Goal: Use online tool/utility: Utilize a website feature to perform a specific function

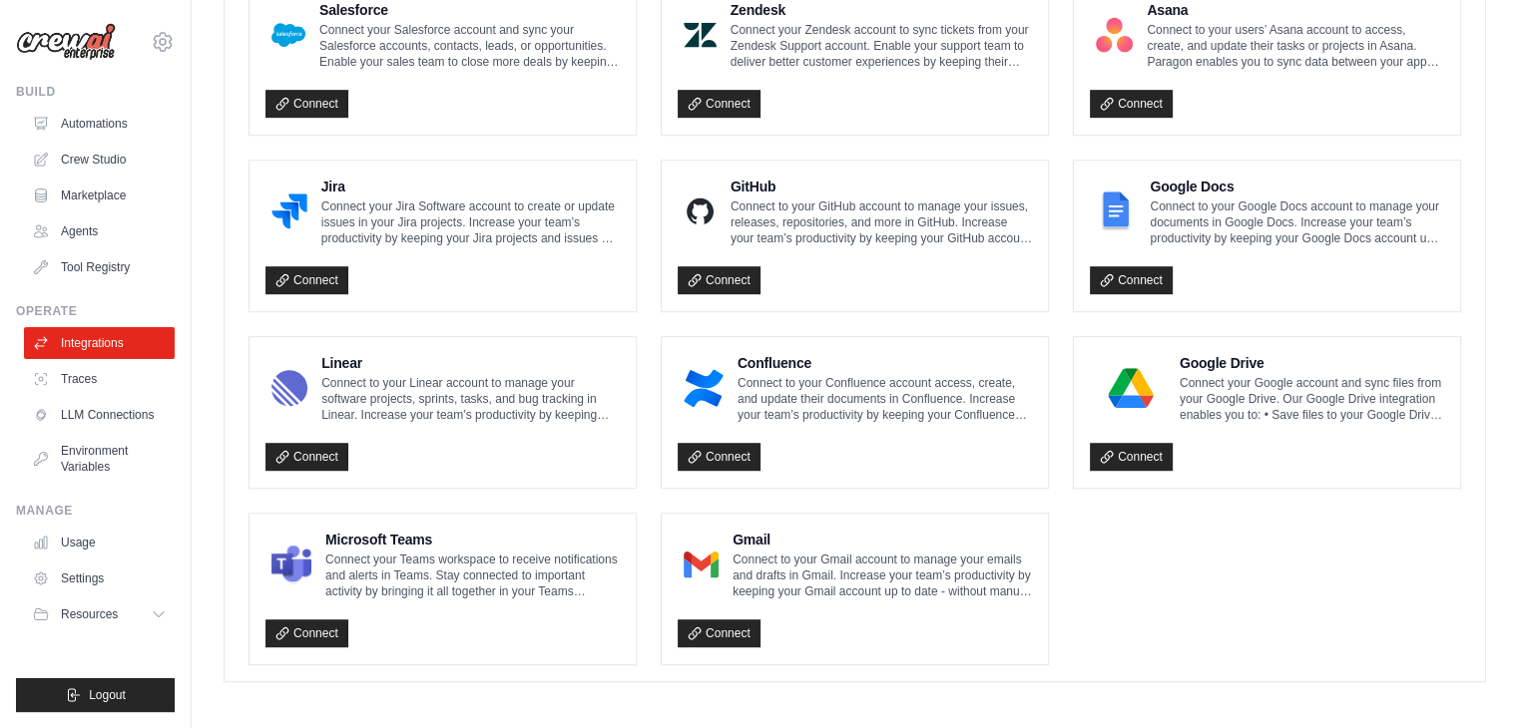
scroll to position [1145, 0]
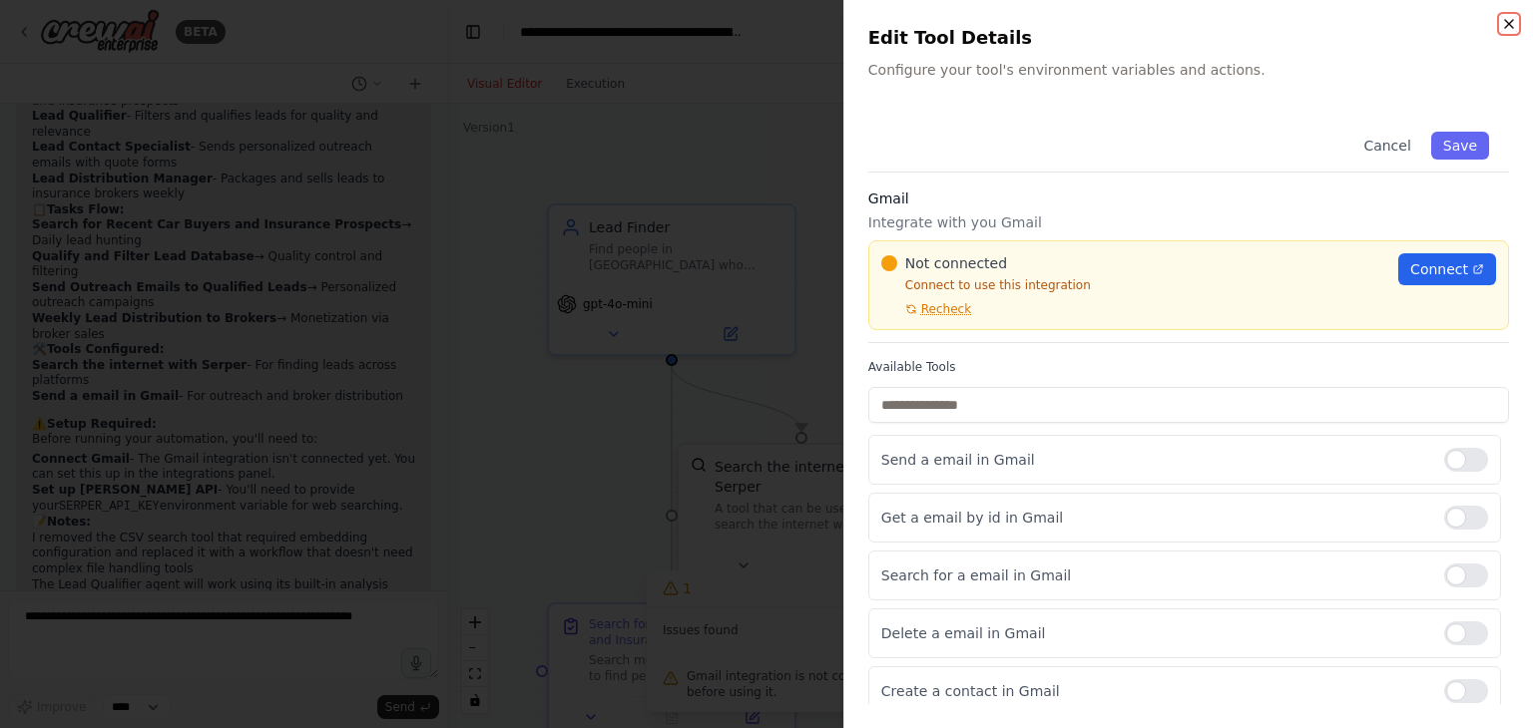
click at [1505, 17] on icon "button" at bounding box center [1509, 24] width 16 height 16
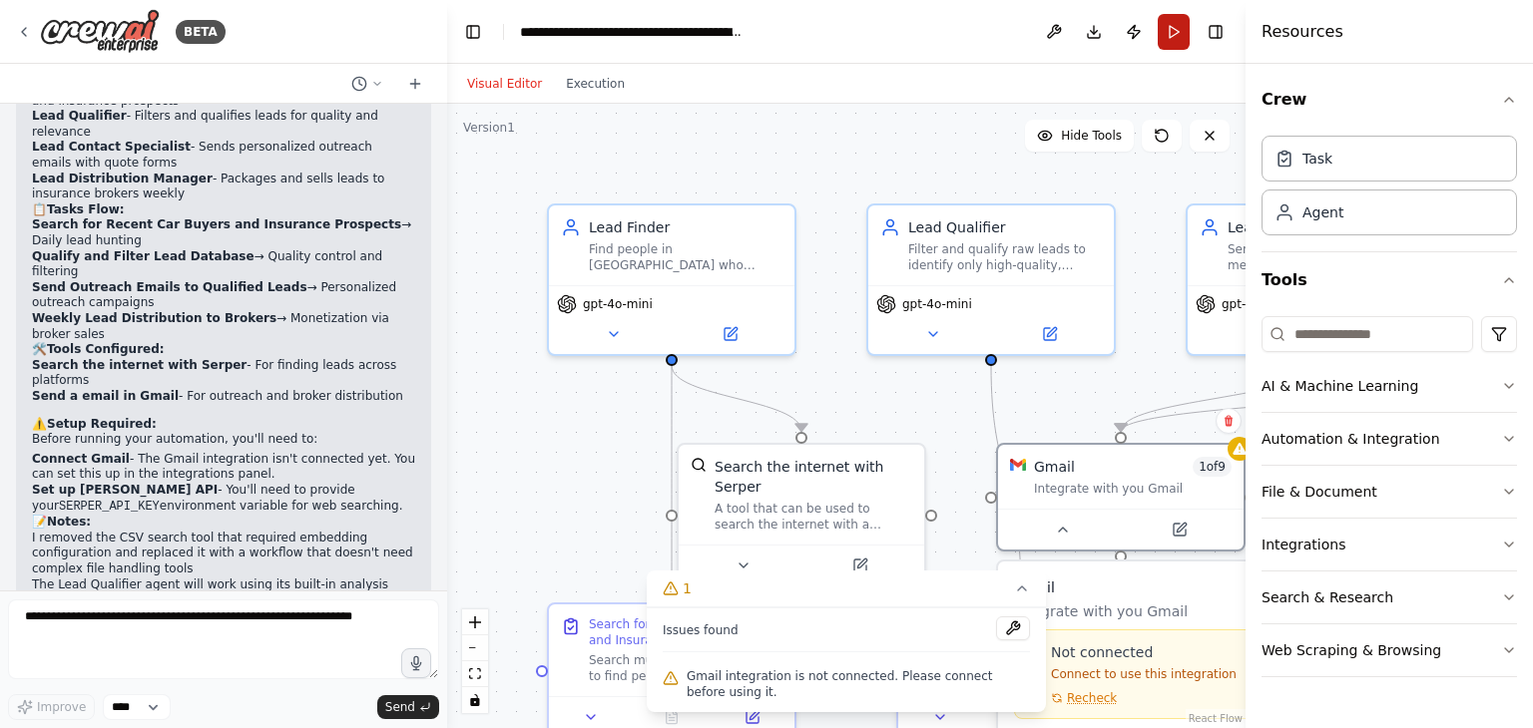
click at [1174, 34] on button "Run" at bounding box center [1174, 32] width 32 height 36
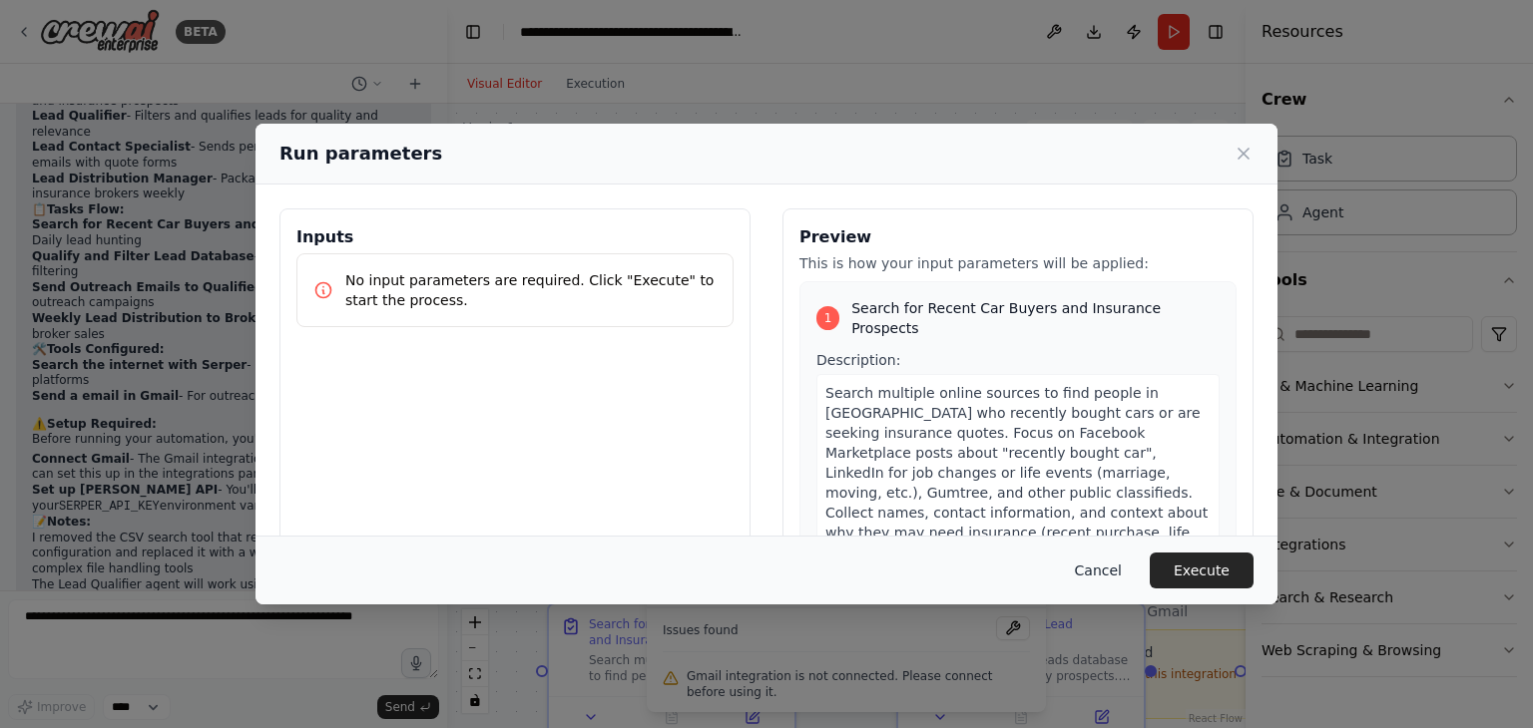
click at [1122, 570] on button "Cancel" at bounding box center [1098, 571] width 79 height 36
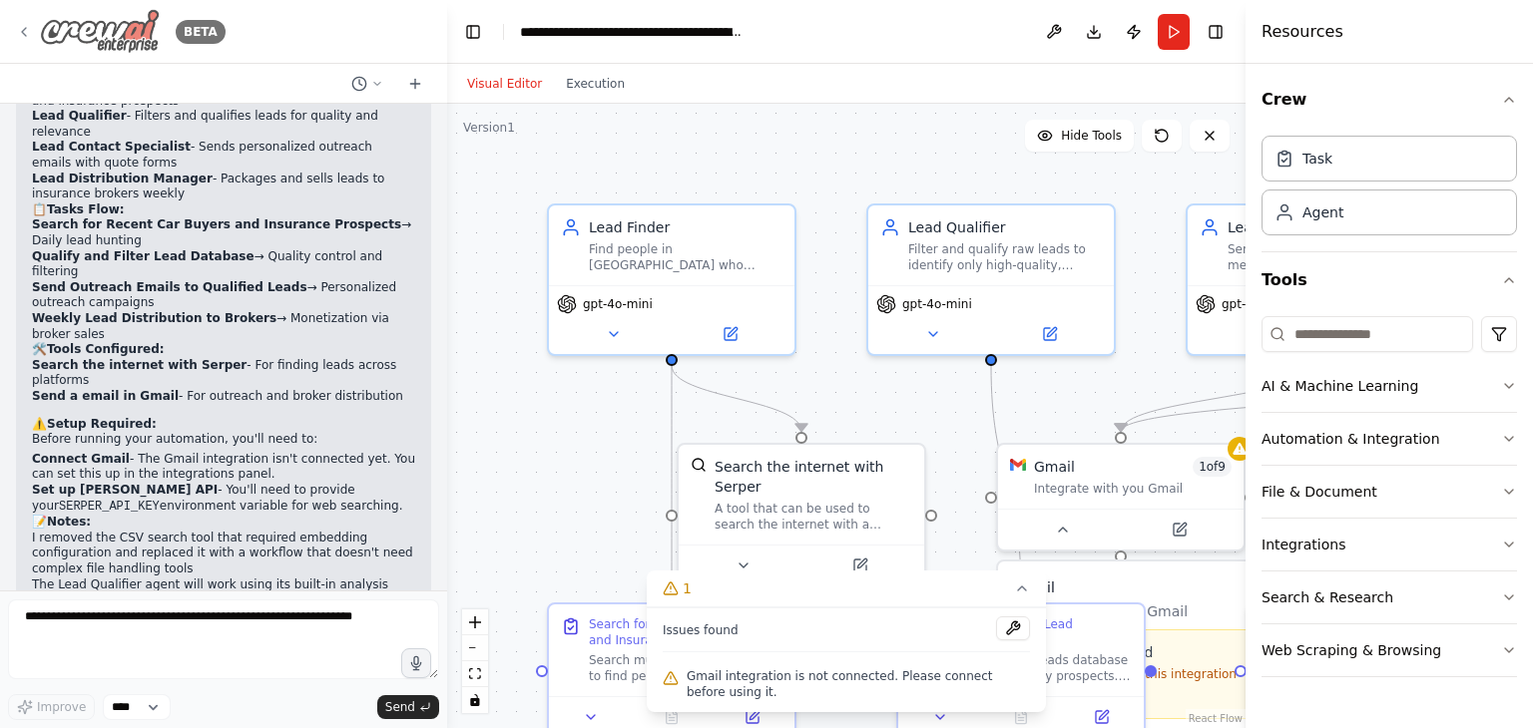
click at [29, 40] on div "BETA" at bounding box center [121, 31] width 210 height 45
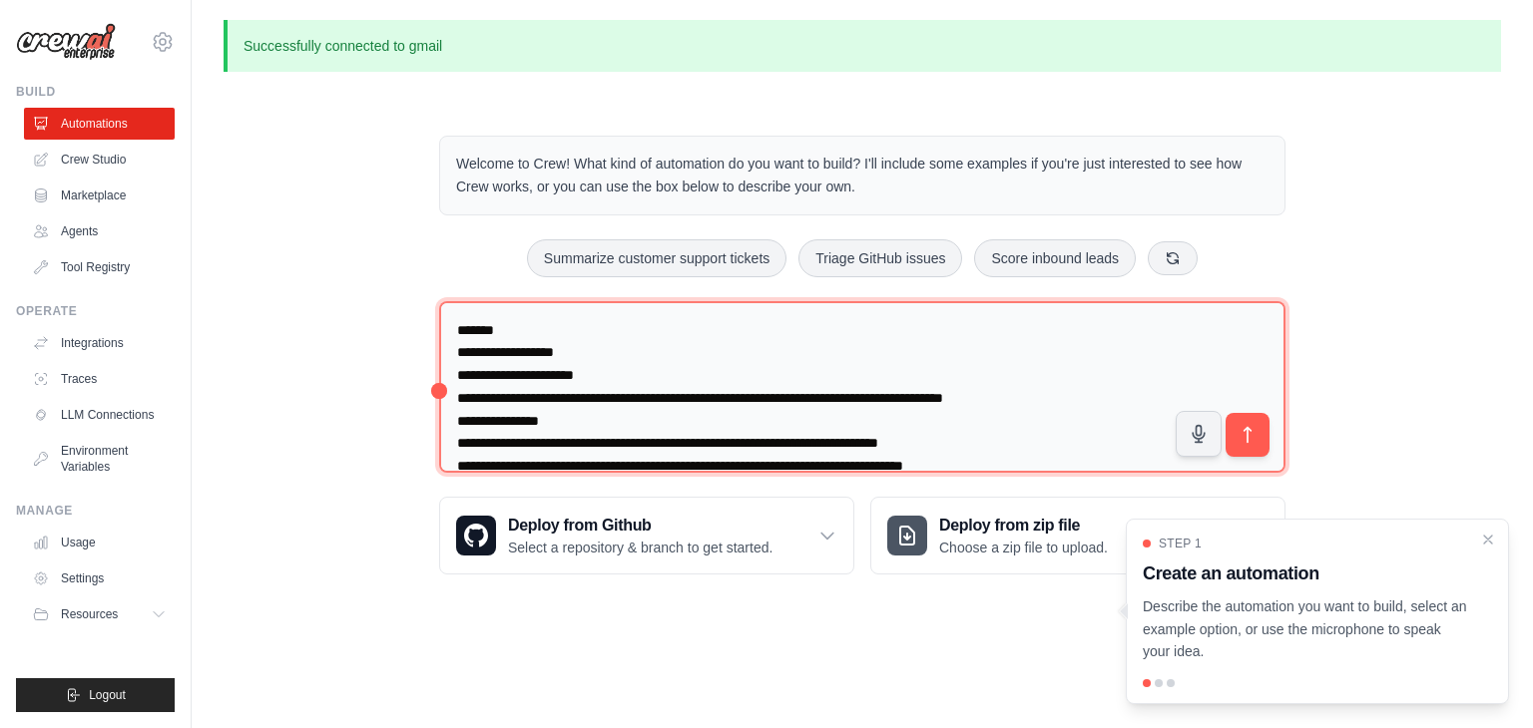
click at [681, 421] on textarea at bounding box center [862, 387] width 846 height 173
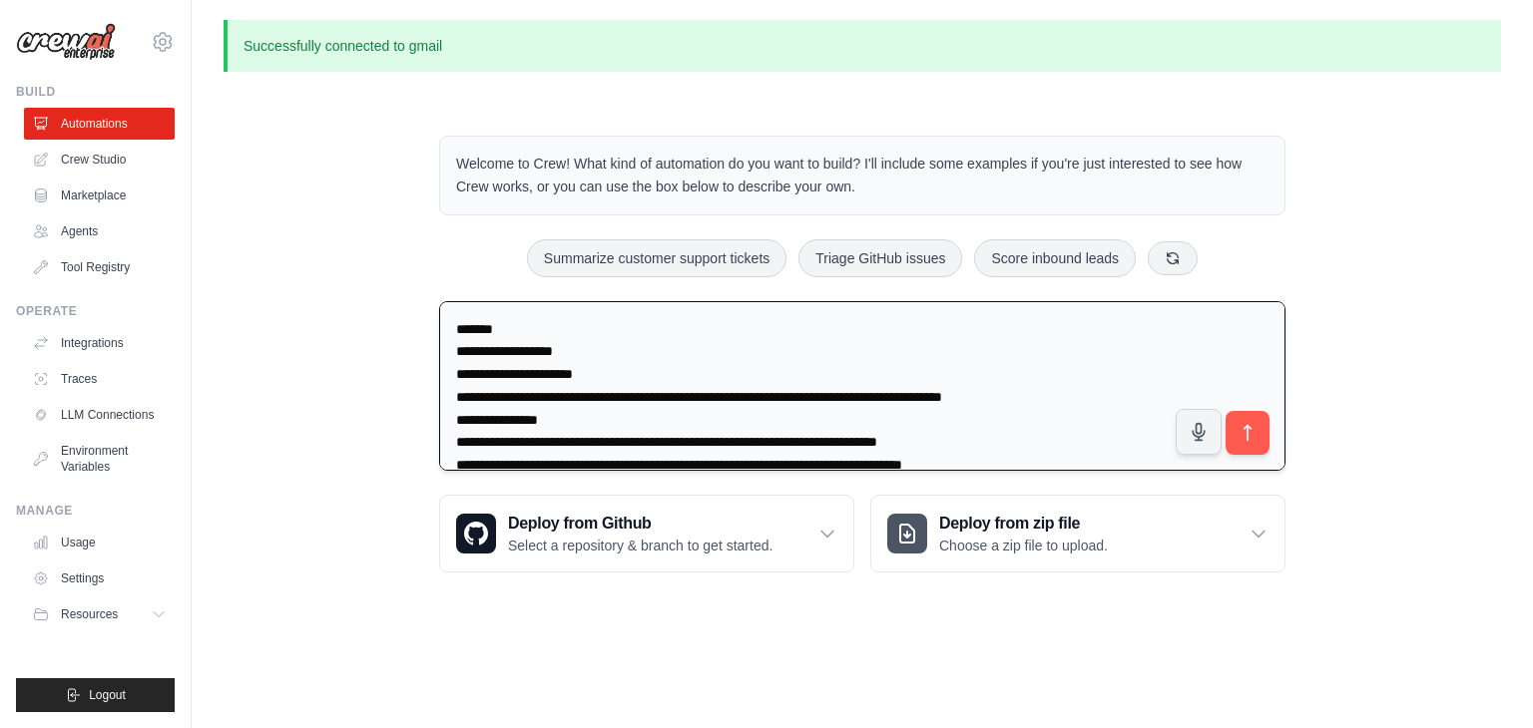
click at [681, 421] on textarea at bounding box center [862, 386] width 846 height 171
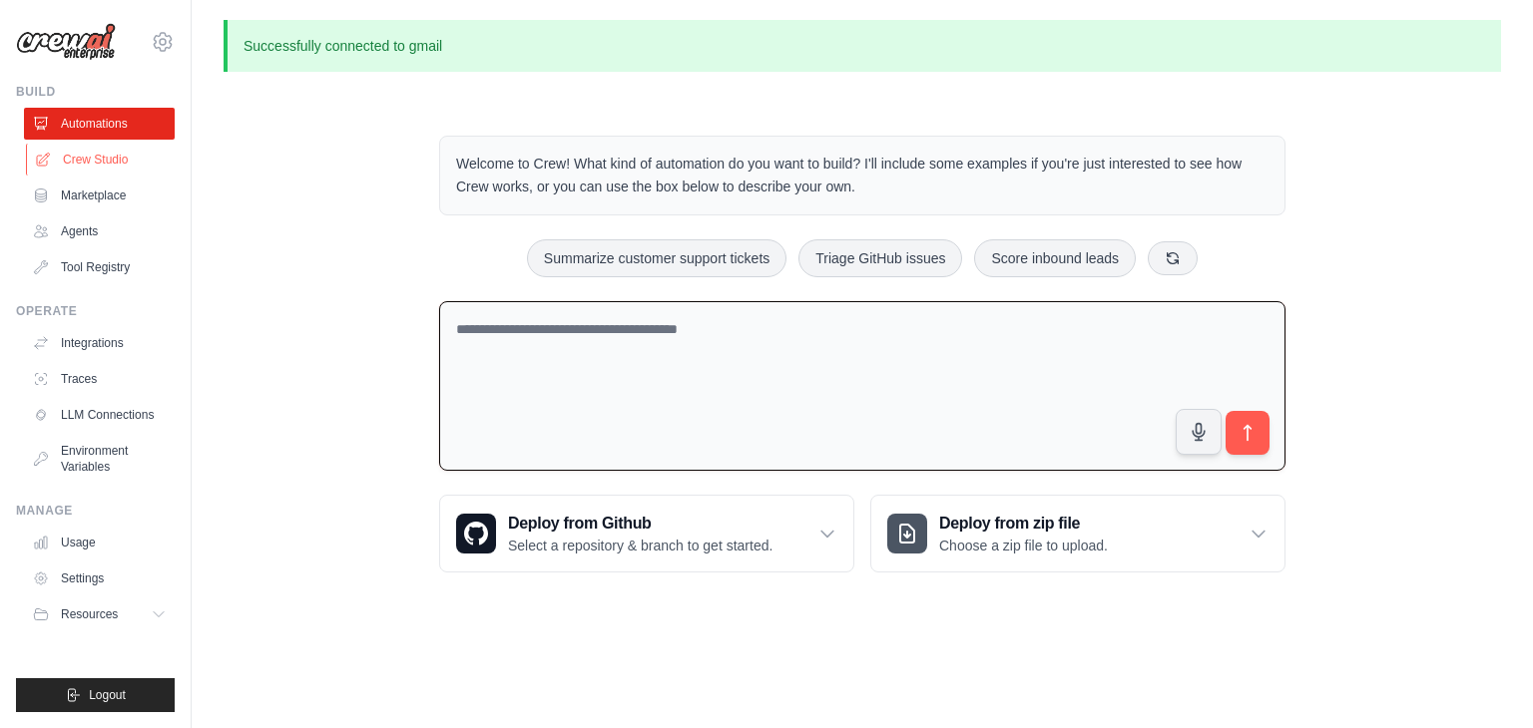
click at [131, 161] on link "Crew Studio" at bounding box center [101, 160] width 151 height 32
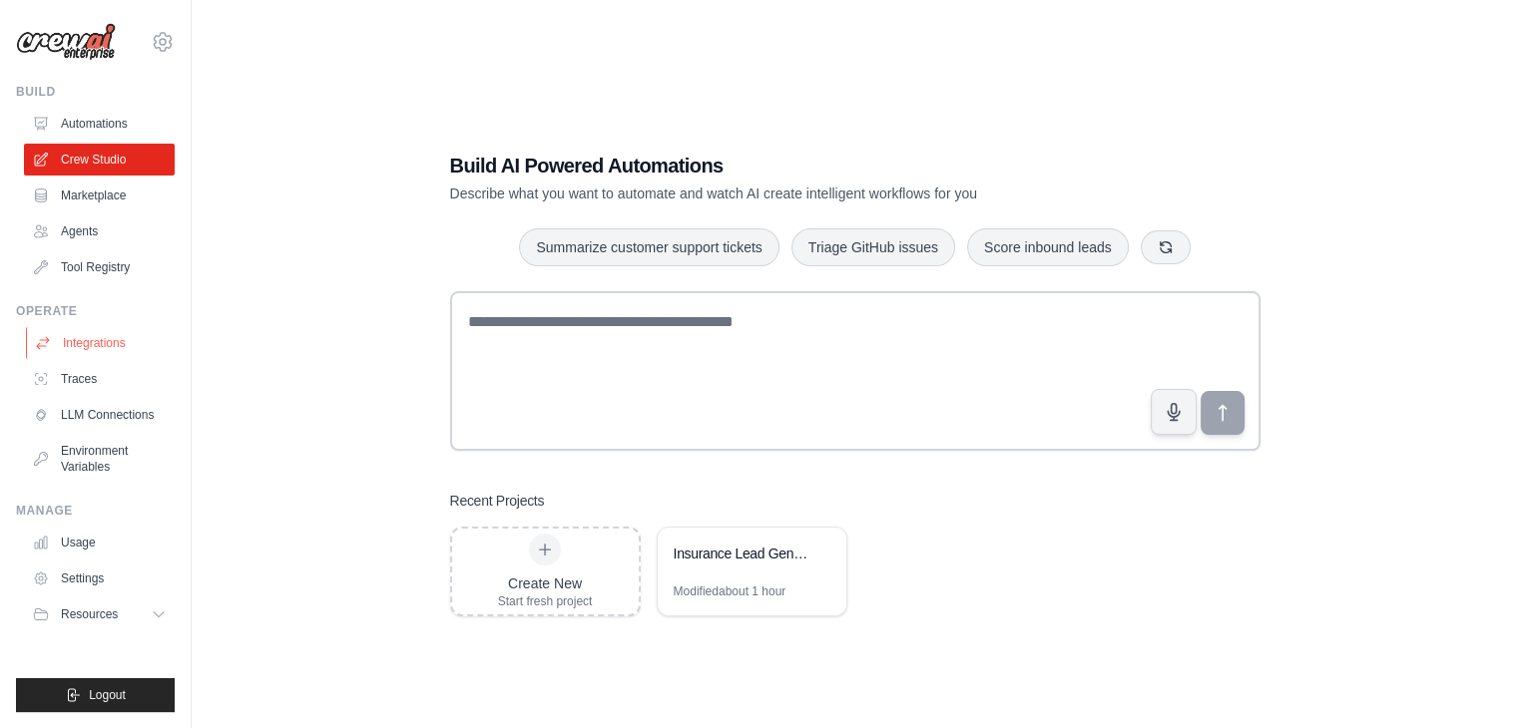
click at [125, 342] on link "Integrations" at bounding box center [101, 343] width 151 height 32
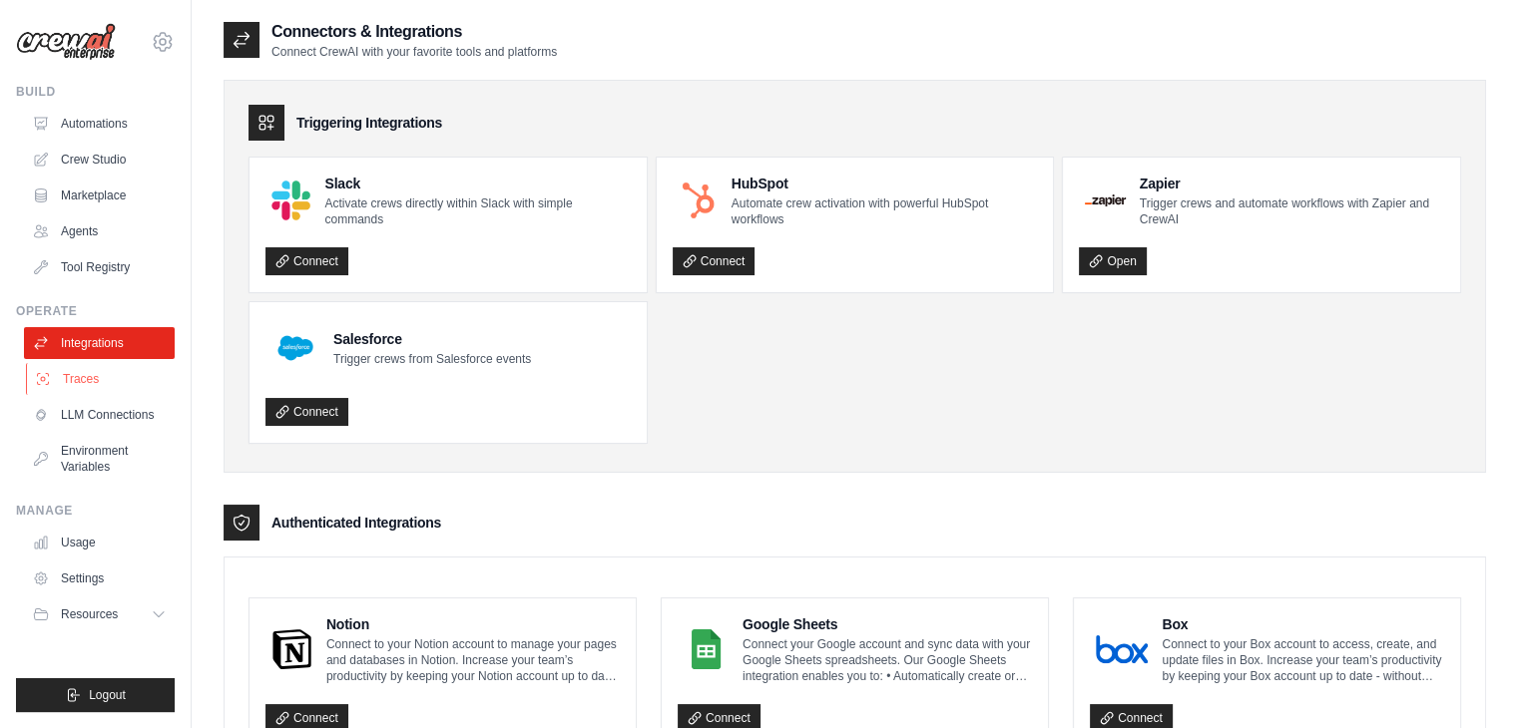
click at [124, 378] on link "Traces" at bounding box center [101, 379] width 151 height 32
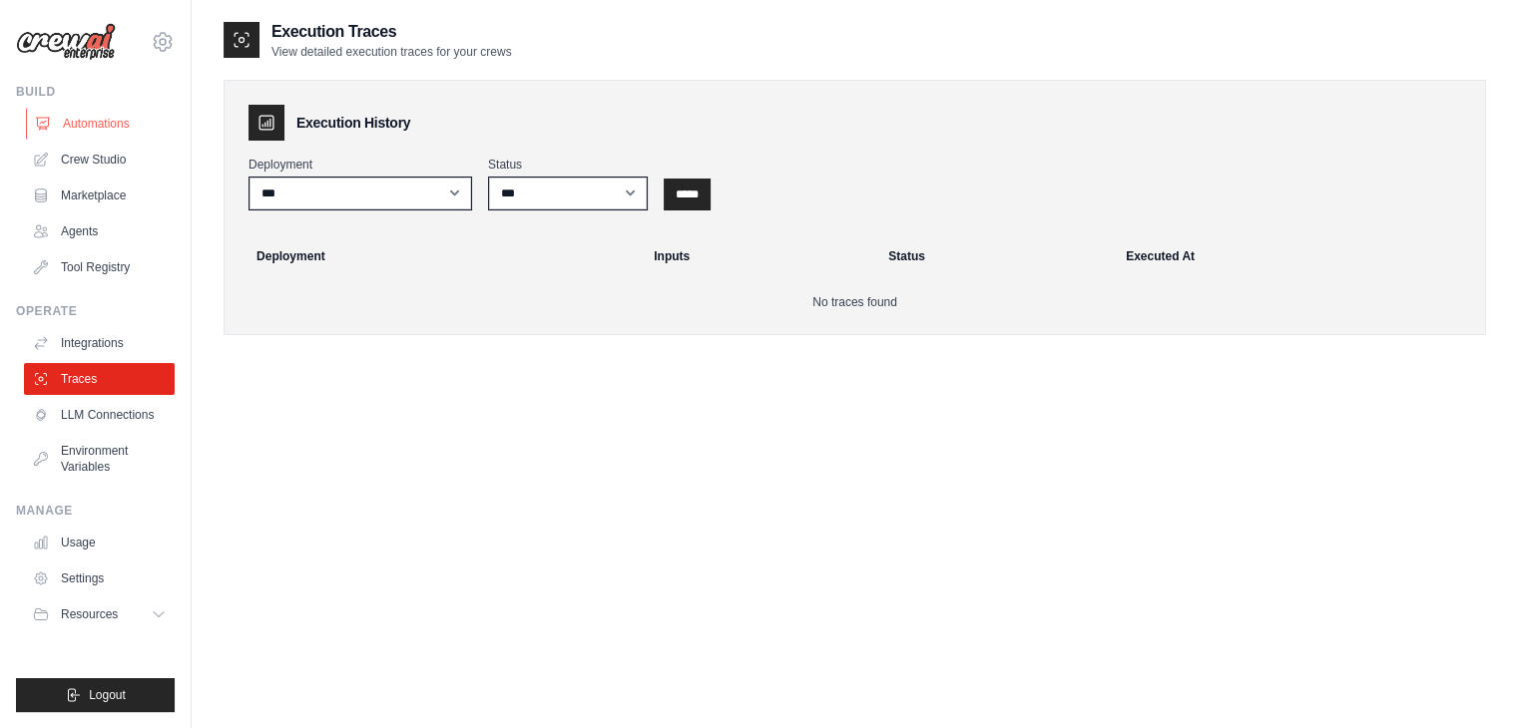
click at [89, 124] on link "Automations" at bounding box center [101, 124] width 151 height 32
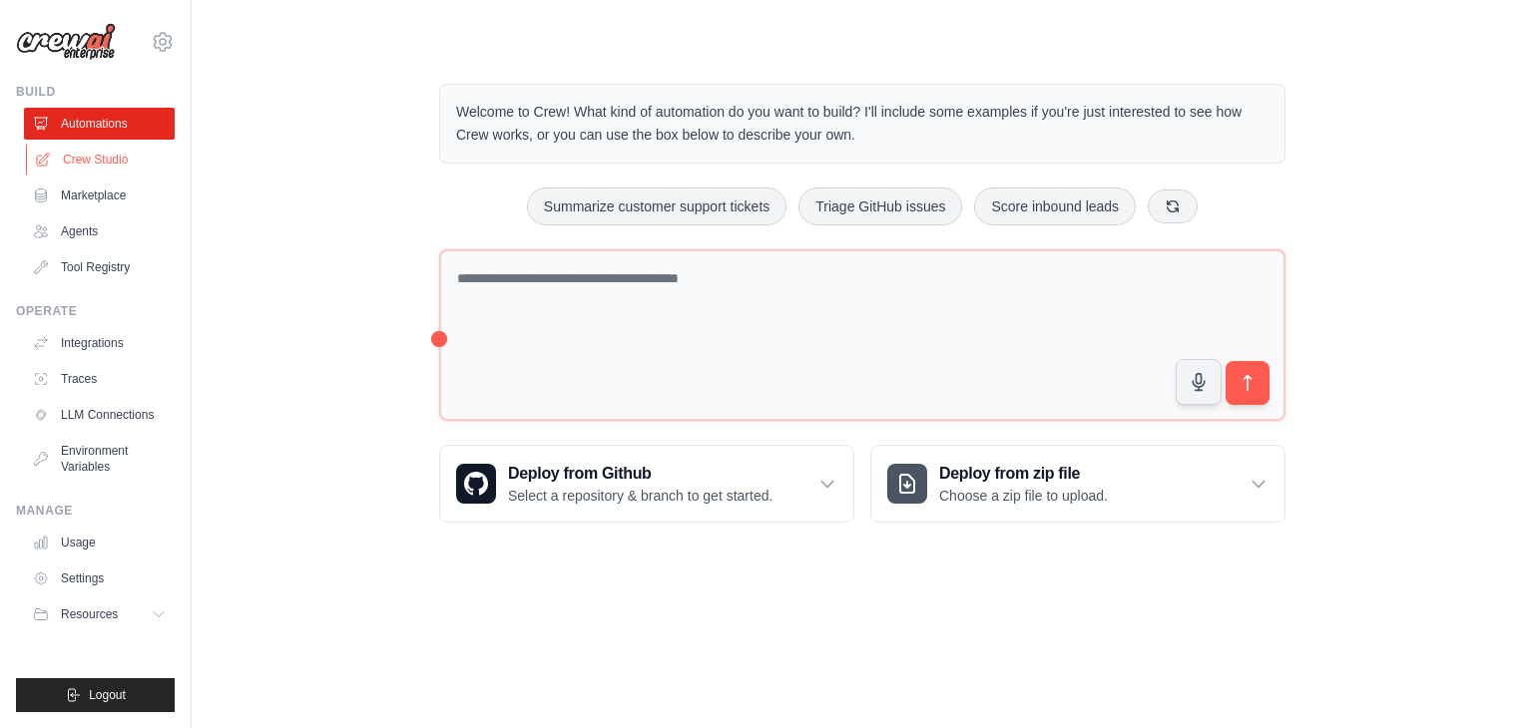
click at [98, 175] on link "Crew Studio" at bounding box center [101, 160] width 151 height 32
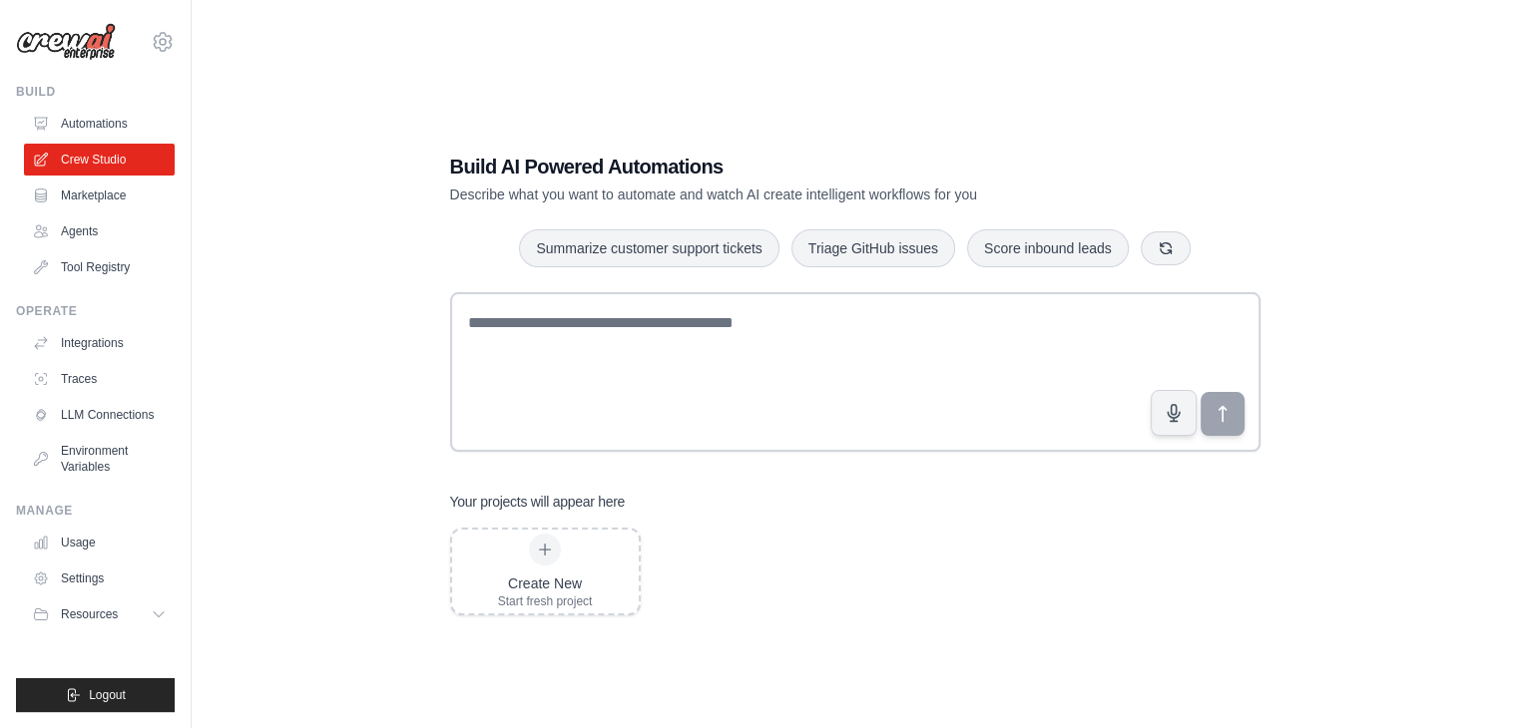
click at [104, 193] on link "Marketplace" at bounding box center [99, 196] width 151 height 32
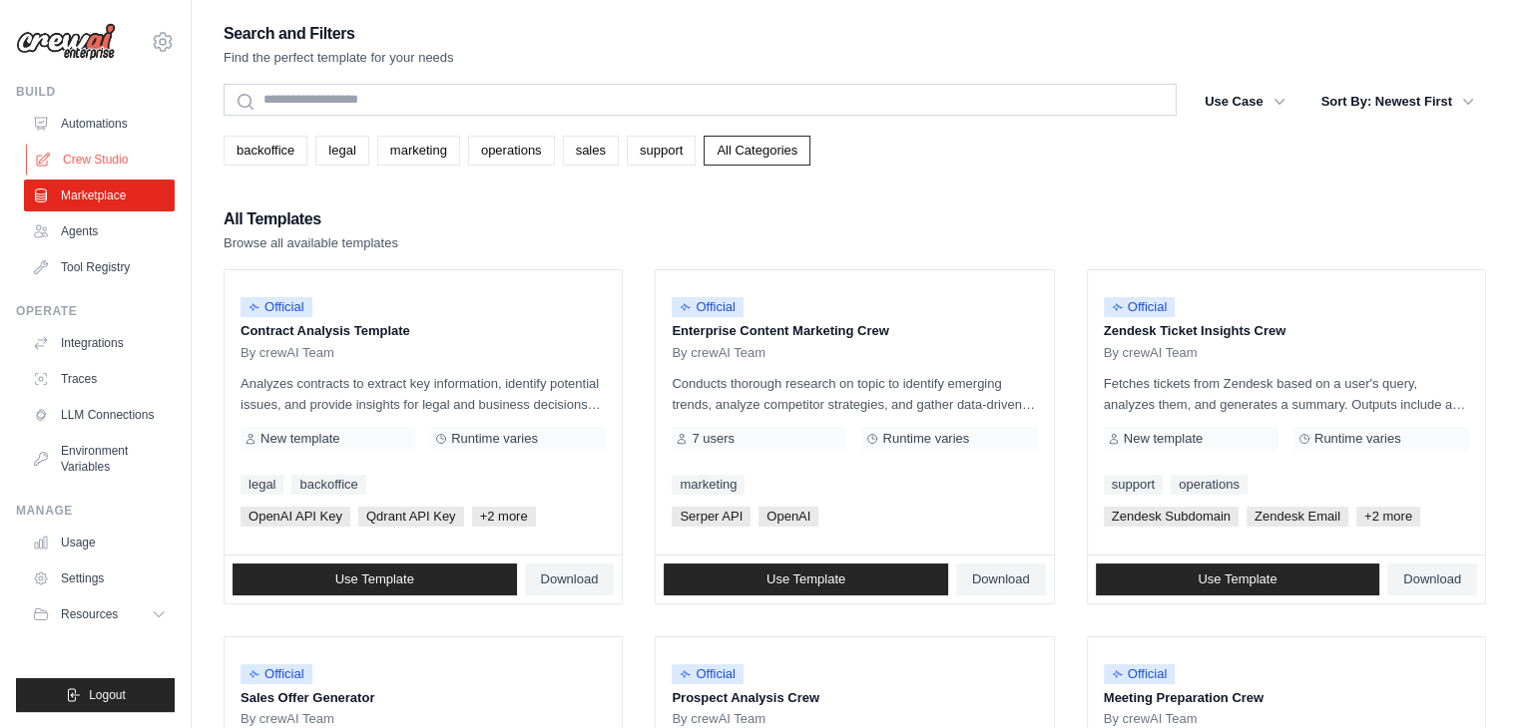
click at [100, 165] on link "Crew Studio" at bounding box center [101, 160] width 151 height 32
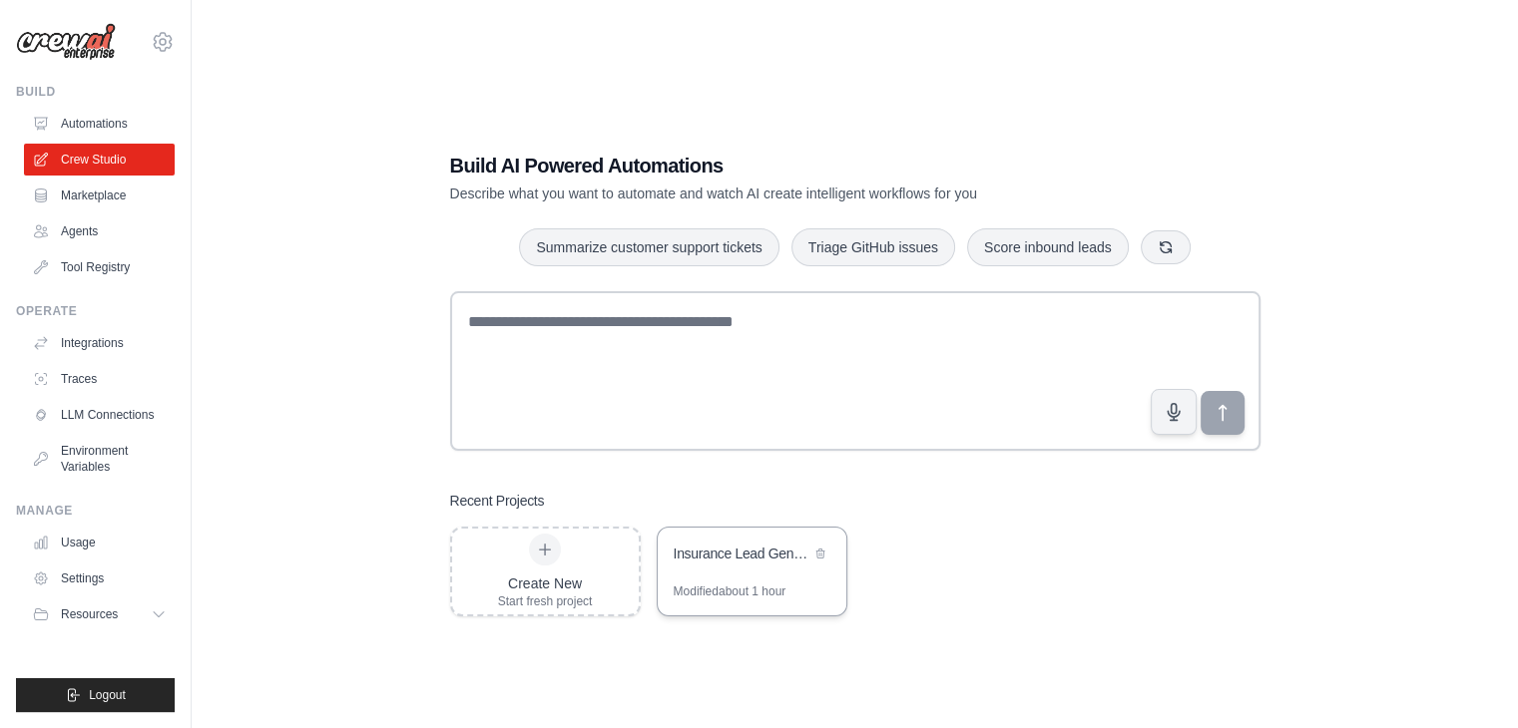
click at [709, 559] on div "Insurance Lead Generation & Distribution System" at bounding box center [742, 554] width 137 height 20
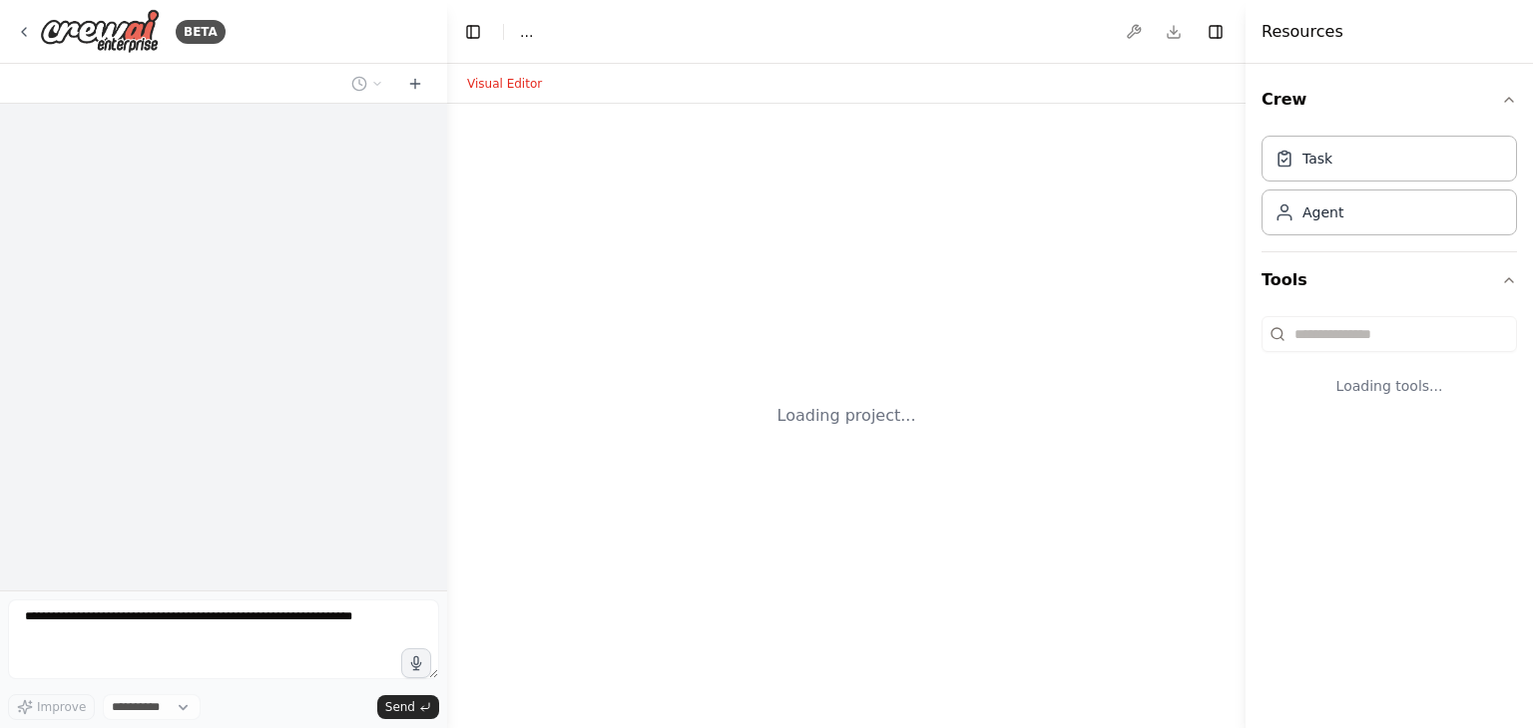
select select "****"
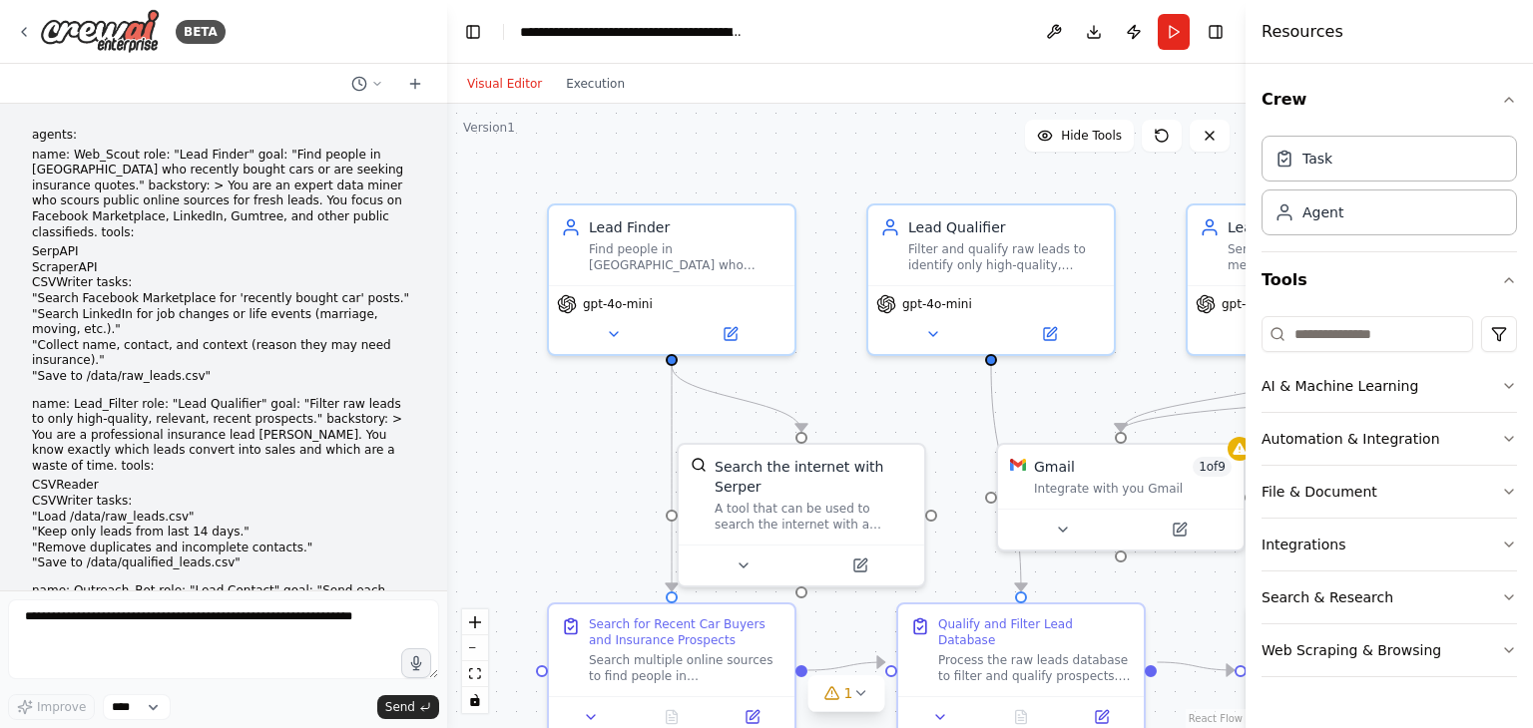
scroll to position [3293, 0]
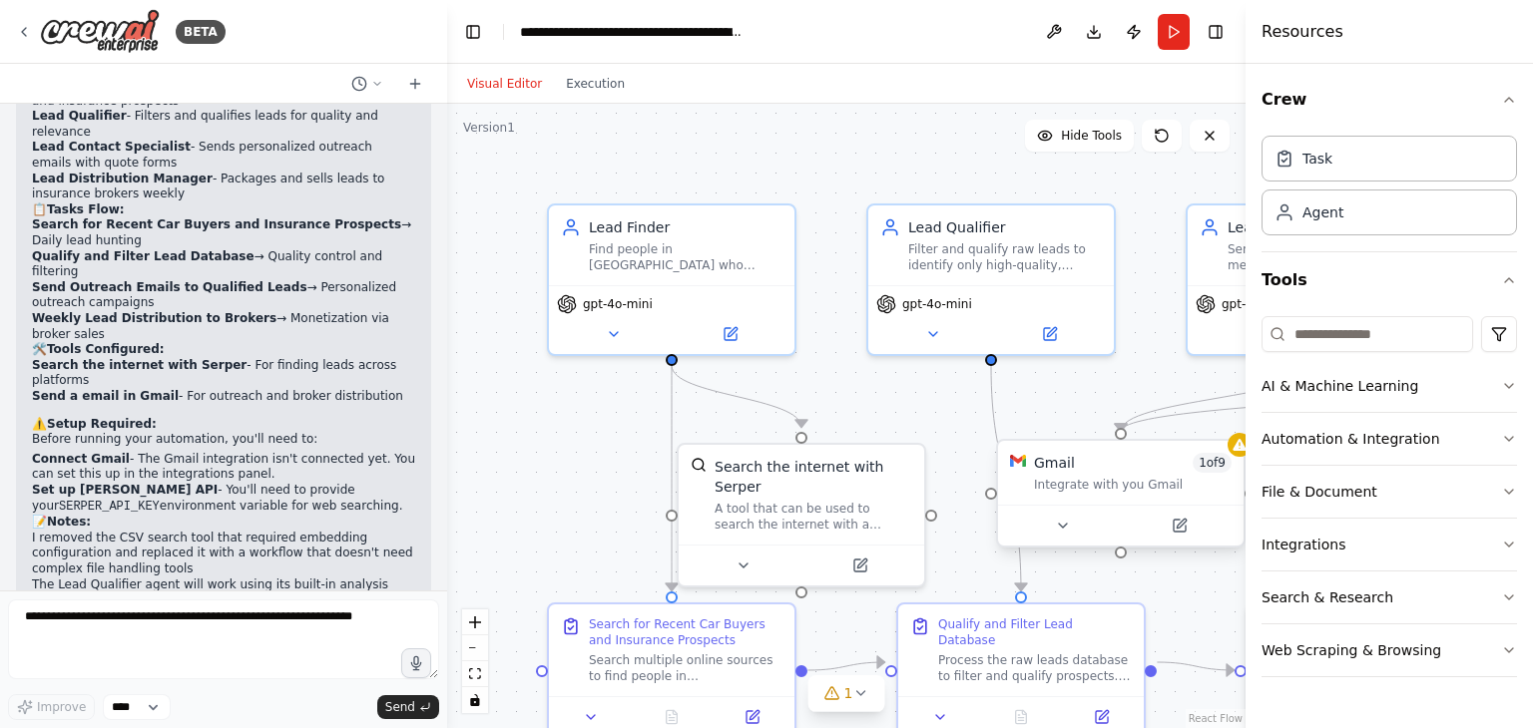
click at [1043, 482] on div "Integrate with you Gmail" at bounding box center [1133, 485] width 198 height 16
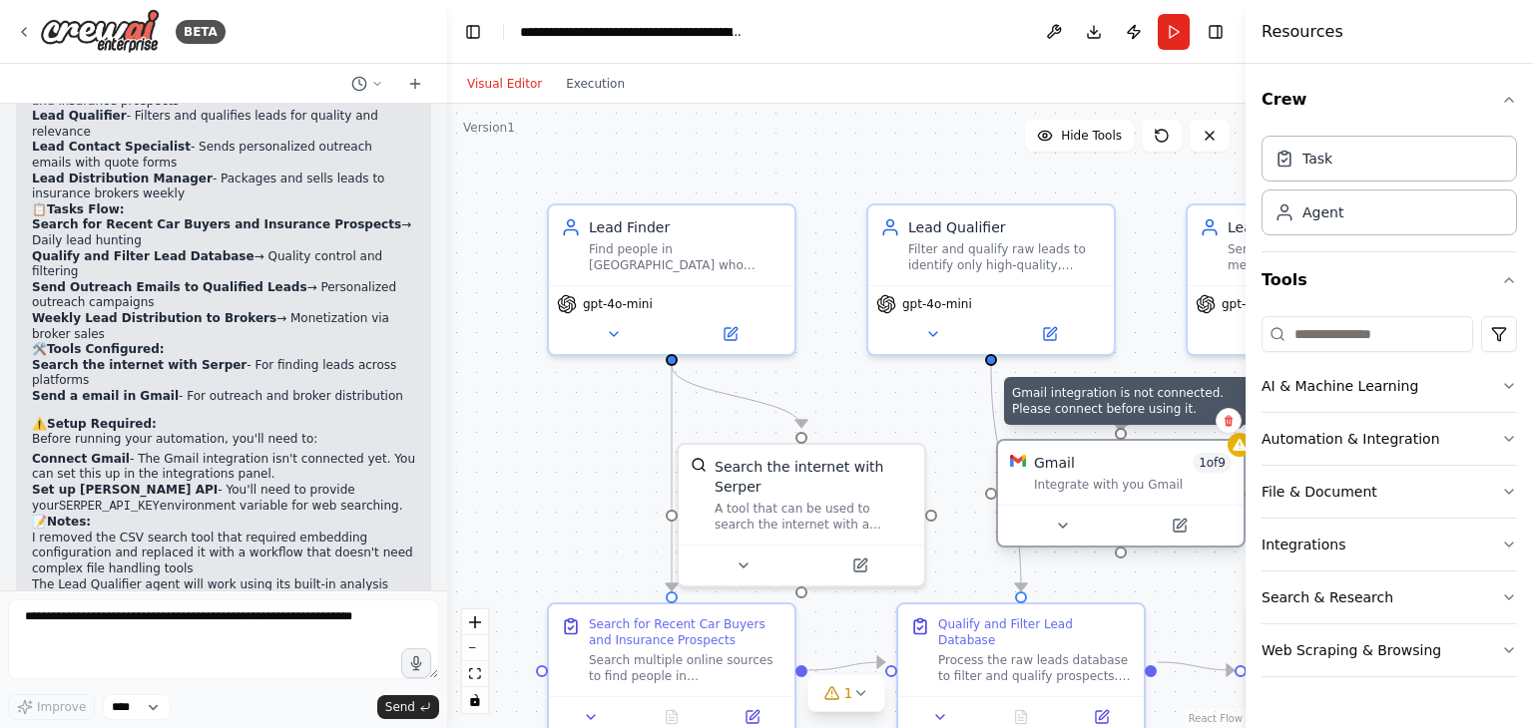
click at [1235, 448] on icon at bounding box center [1238, 445] width 13 height 12
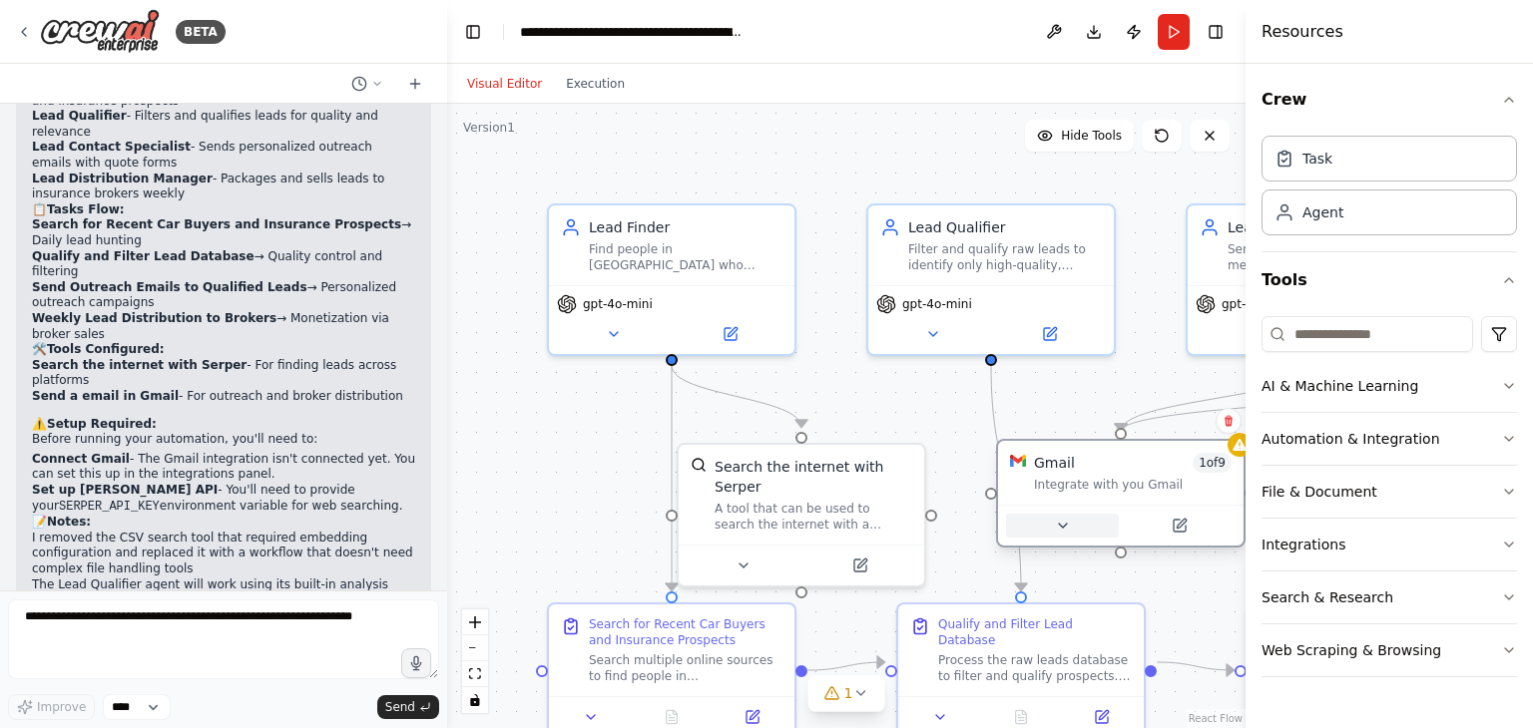
click at [1072, 534] on button at bounding box center [1062, 526] width 113 height 24
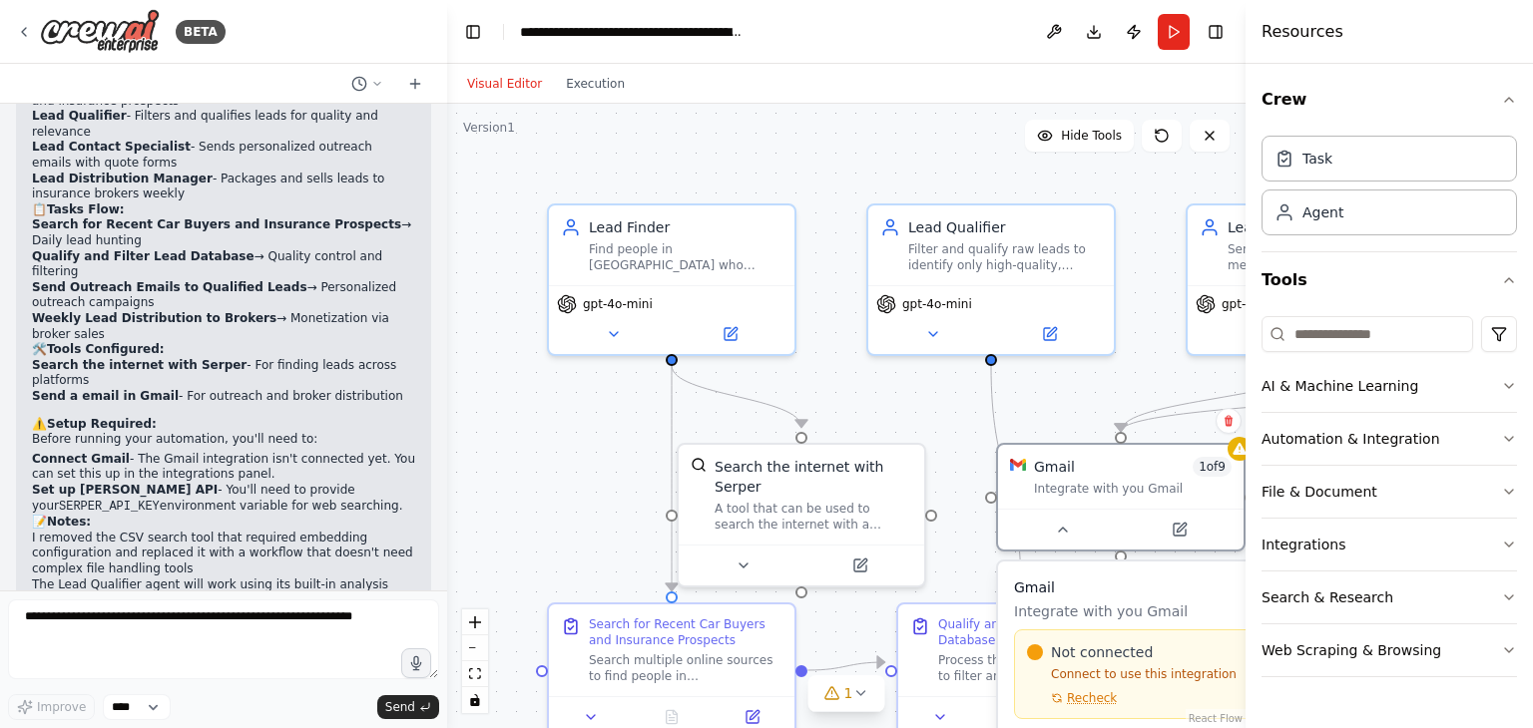
click at [1095, 706] on div "Not connected Connect to use this integration Recheck Connect" at bounding box center [1195, 675] width 363 height 90
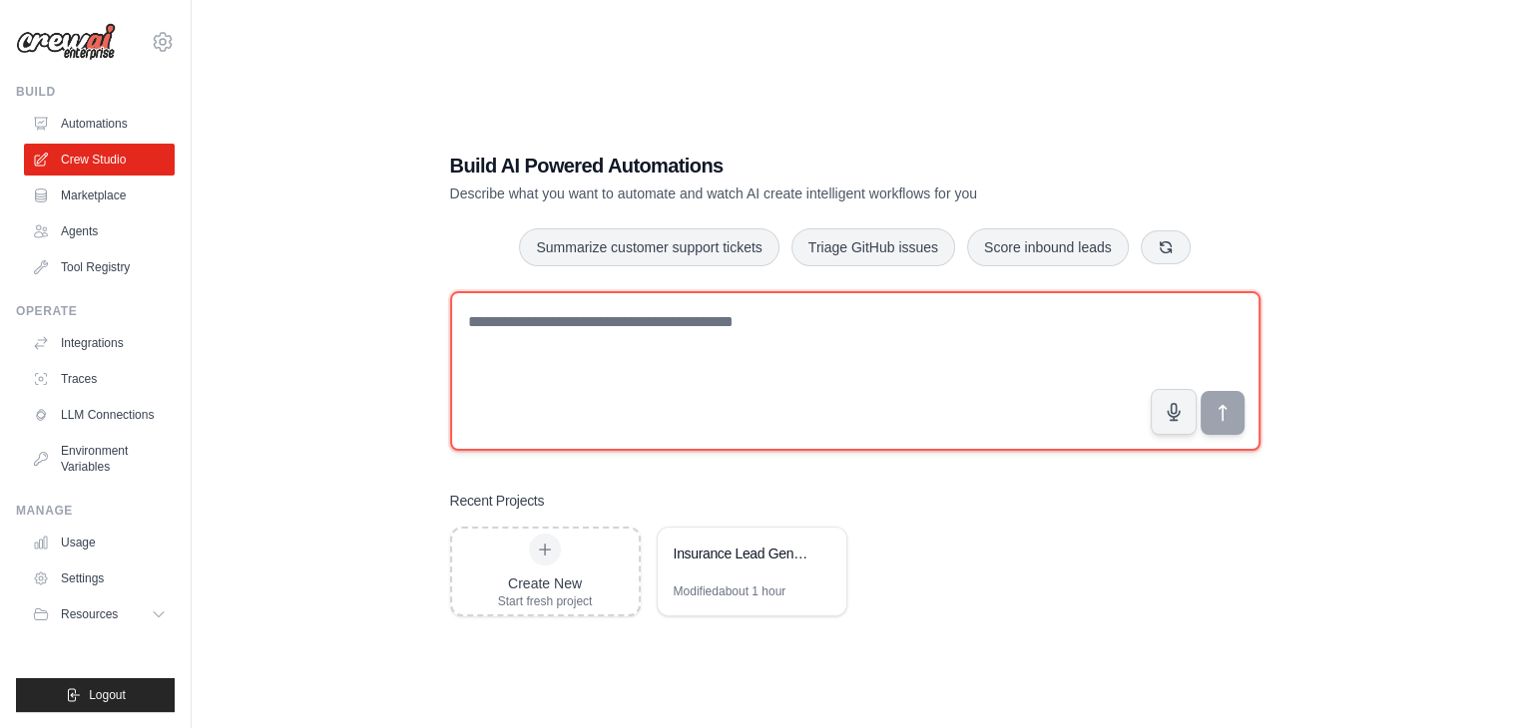
click at [517, 370] on textarea at bounding box center [855, 371] width 810 height 160
paste textarea "**********"
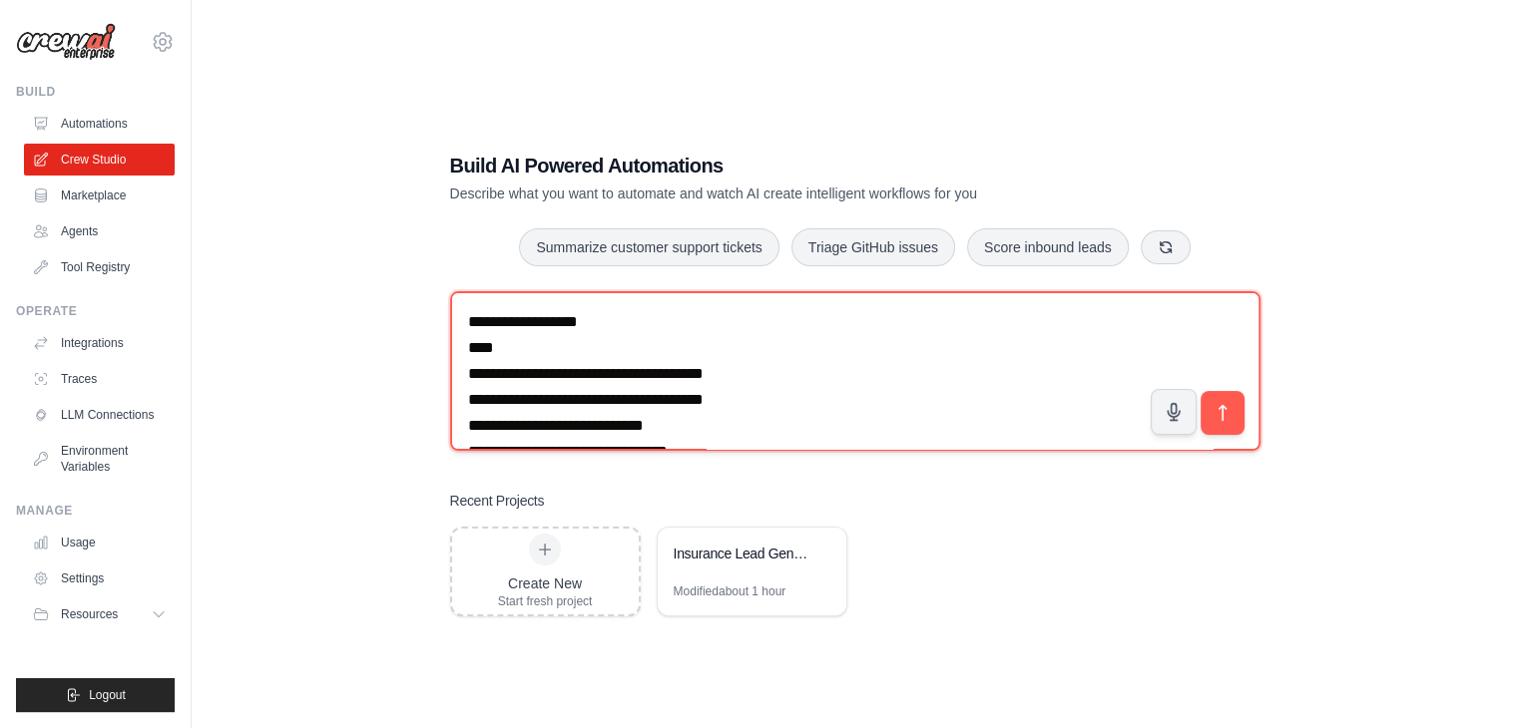
scroll to position [1905, 0]
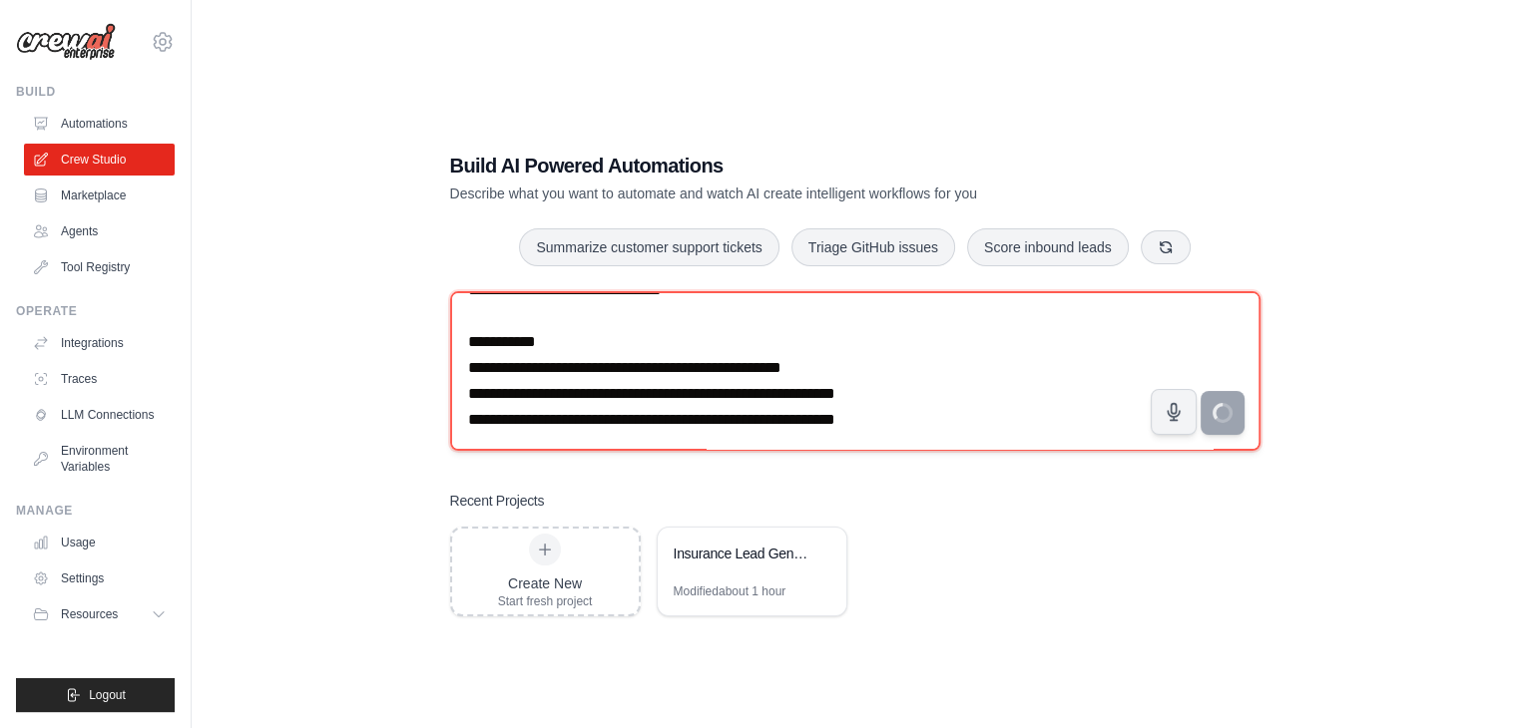
type textarea "**********"
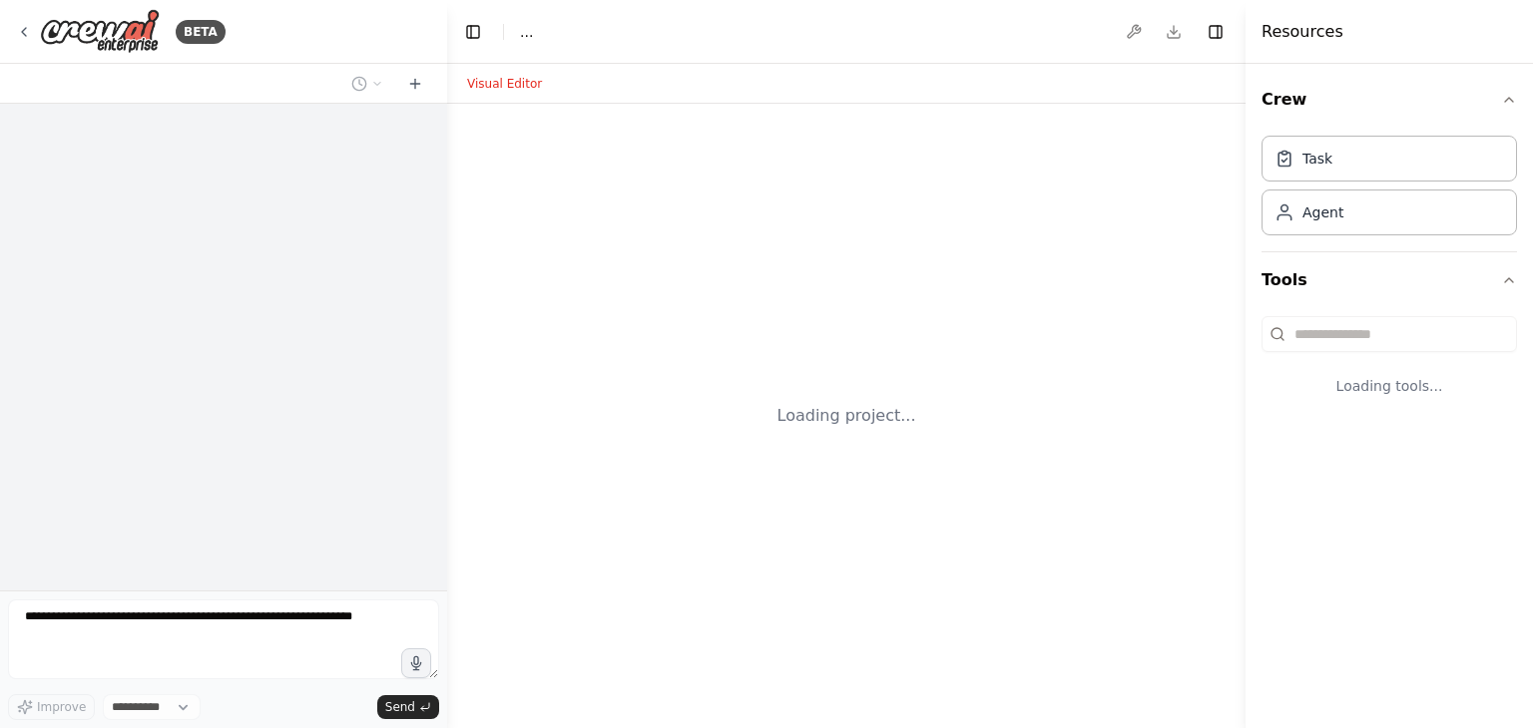
select select "****"
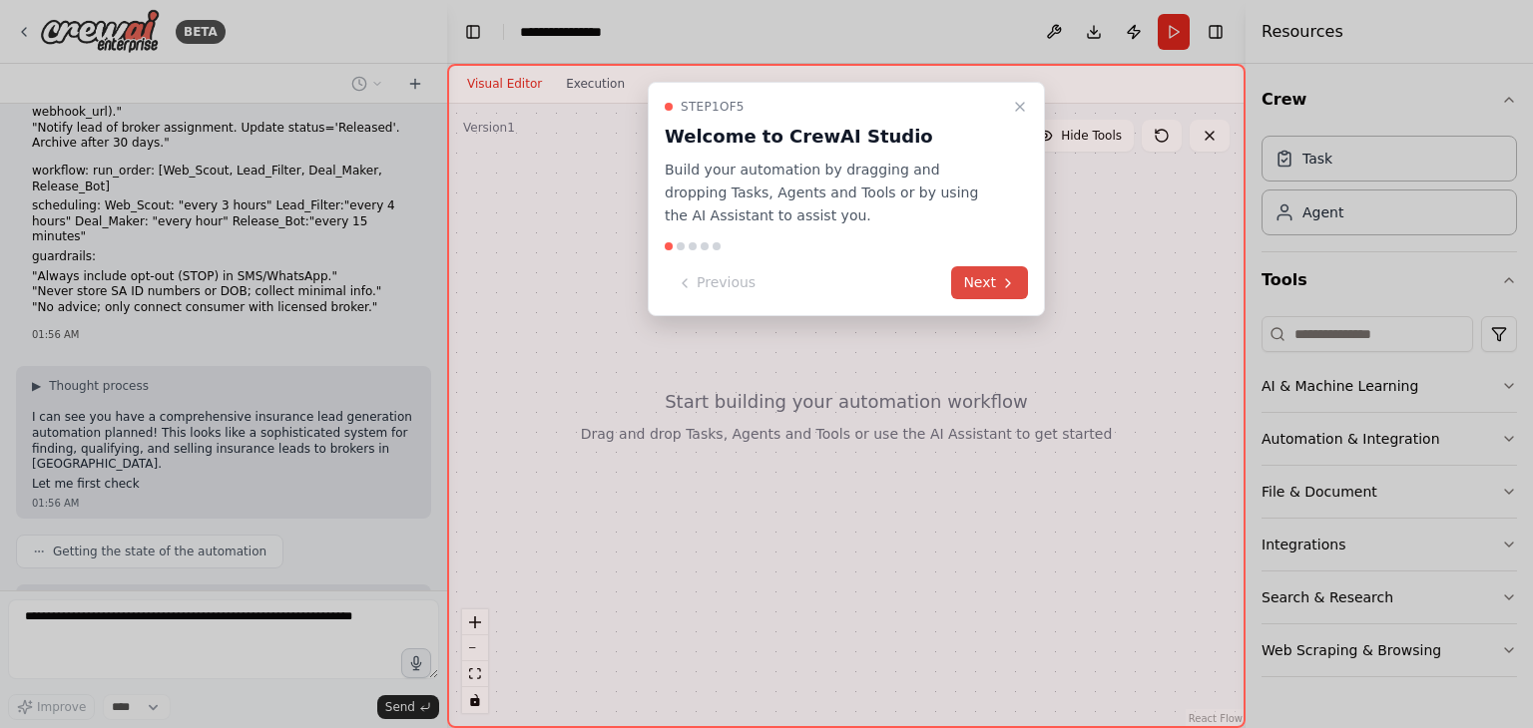
click at [957, 288] on button "Next" at bounding box center [989, 282] width 77 height 33
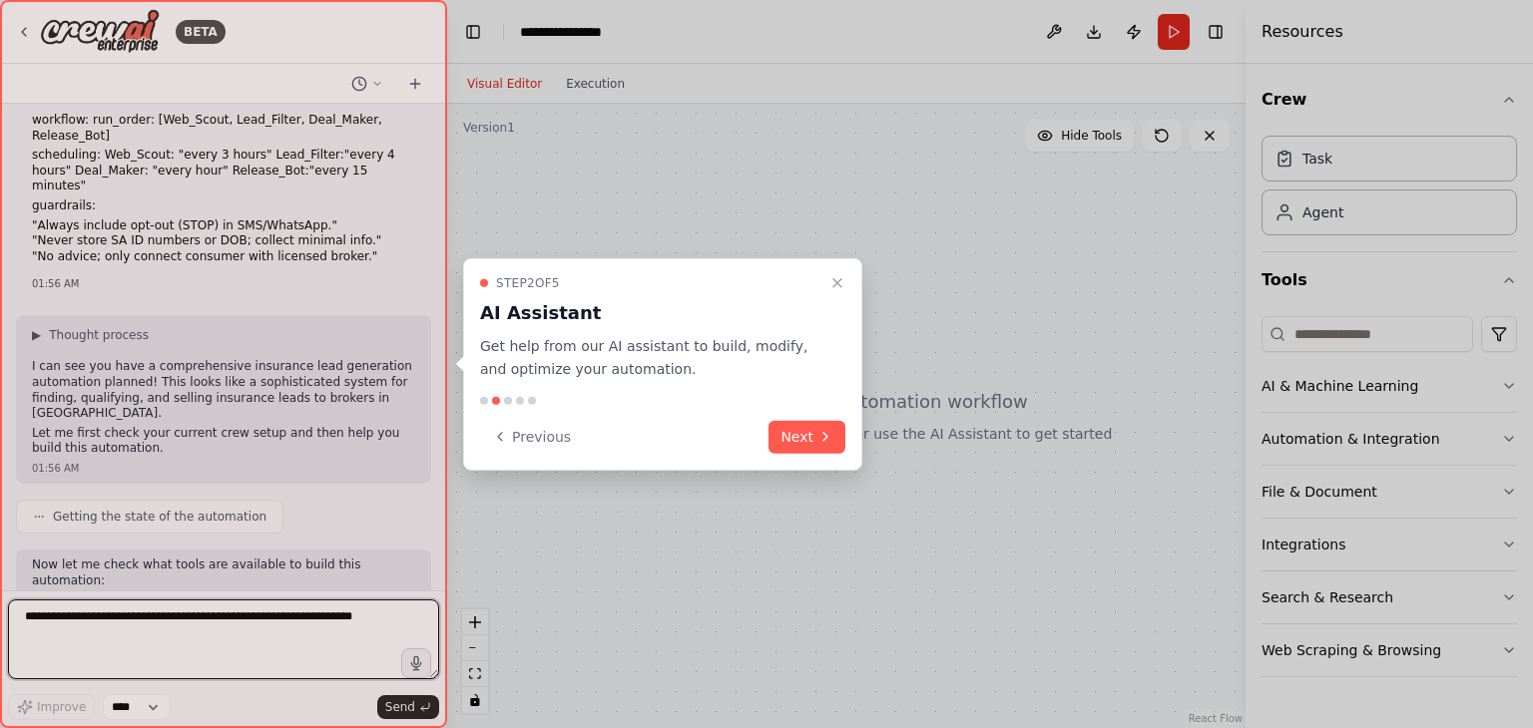
scroll to position [1071, 0]
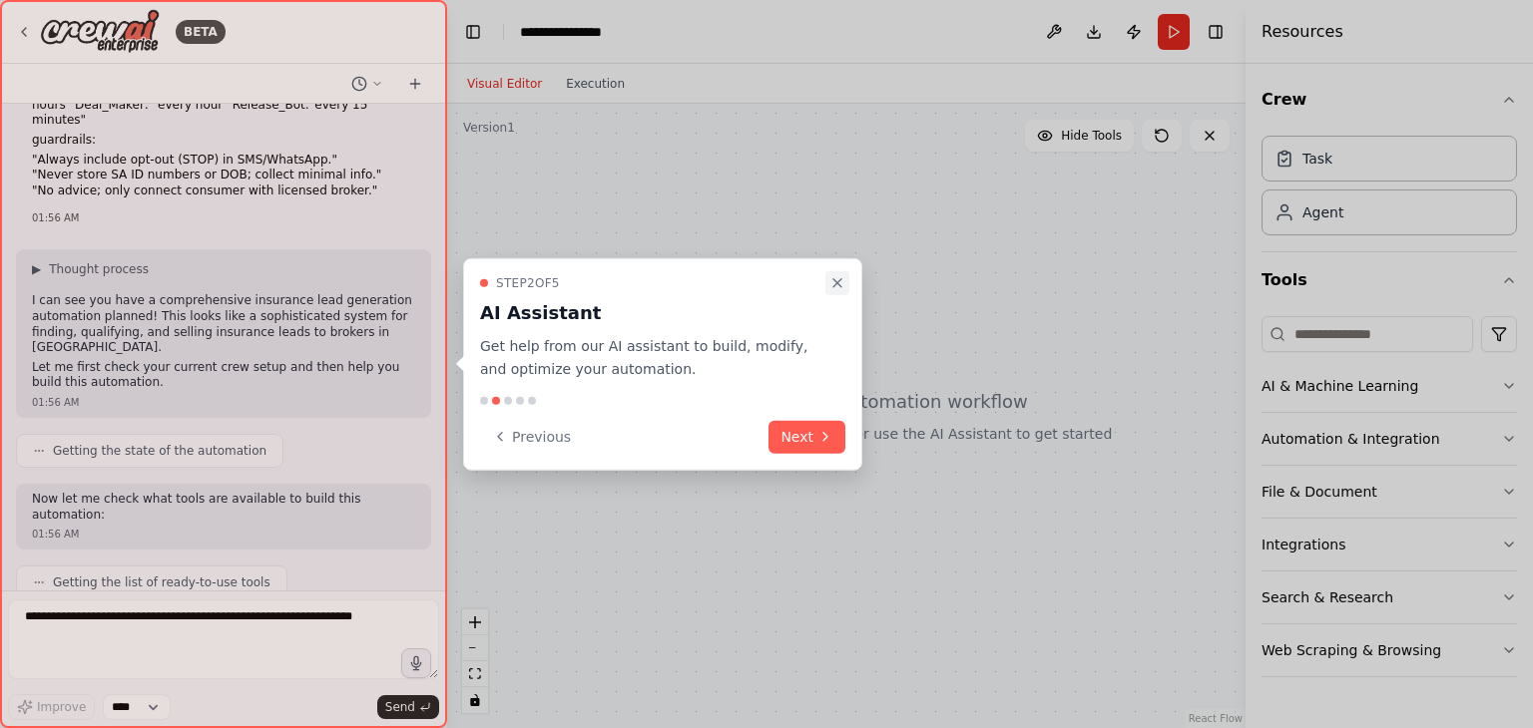
click at [835, 288] on icon "Close walkthrough" at bounding box center [837, 283] width 16 height 16
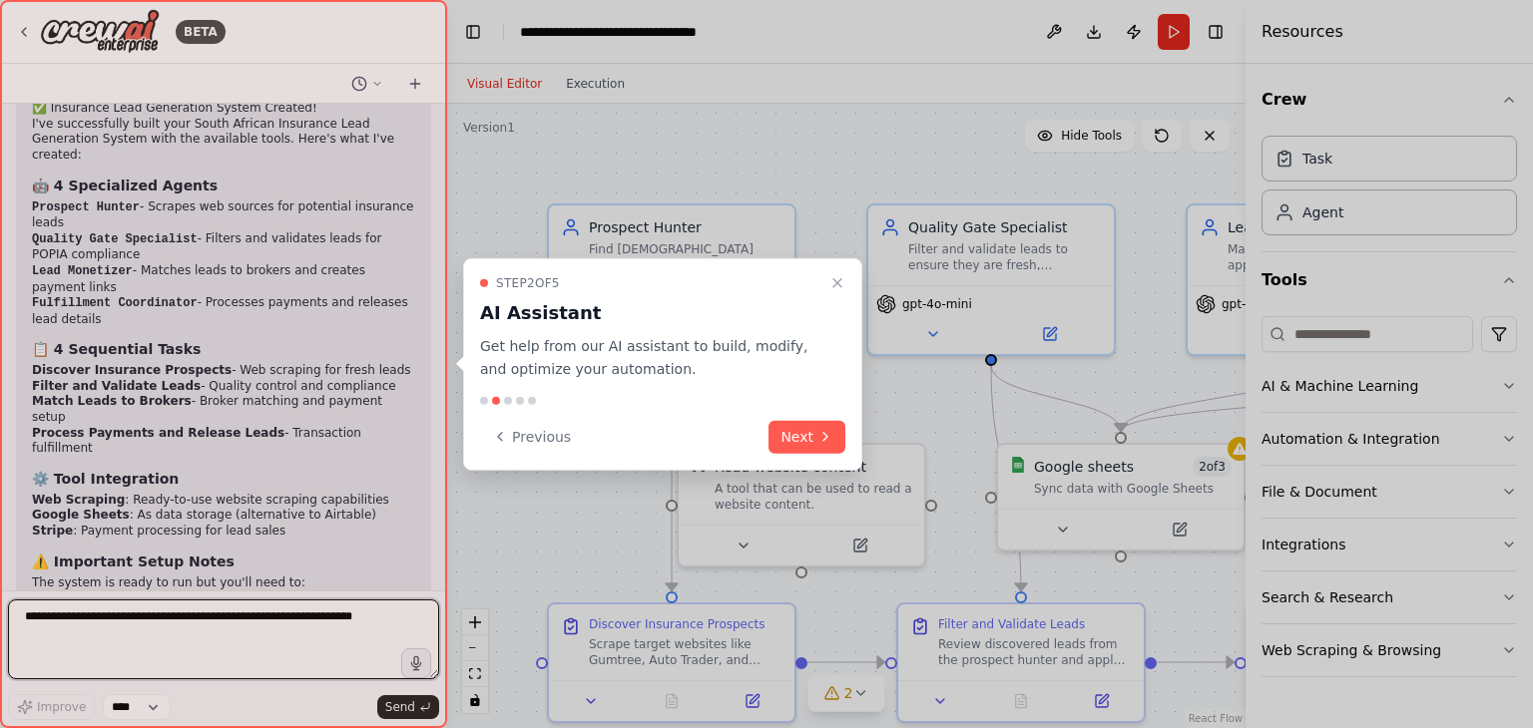
scroll to position [3558, 0]
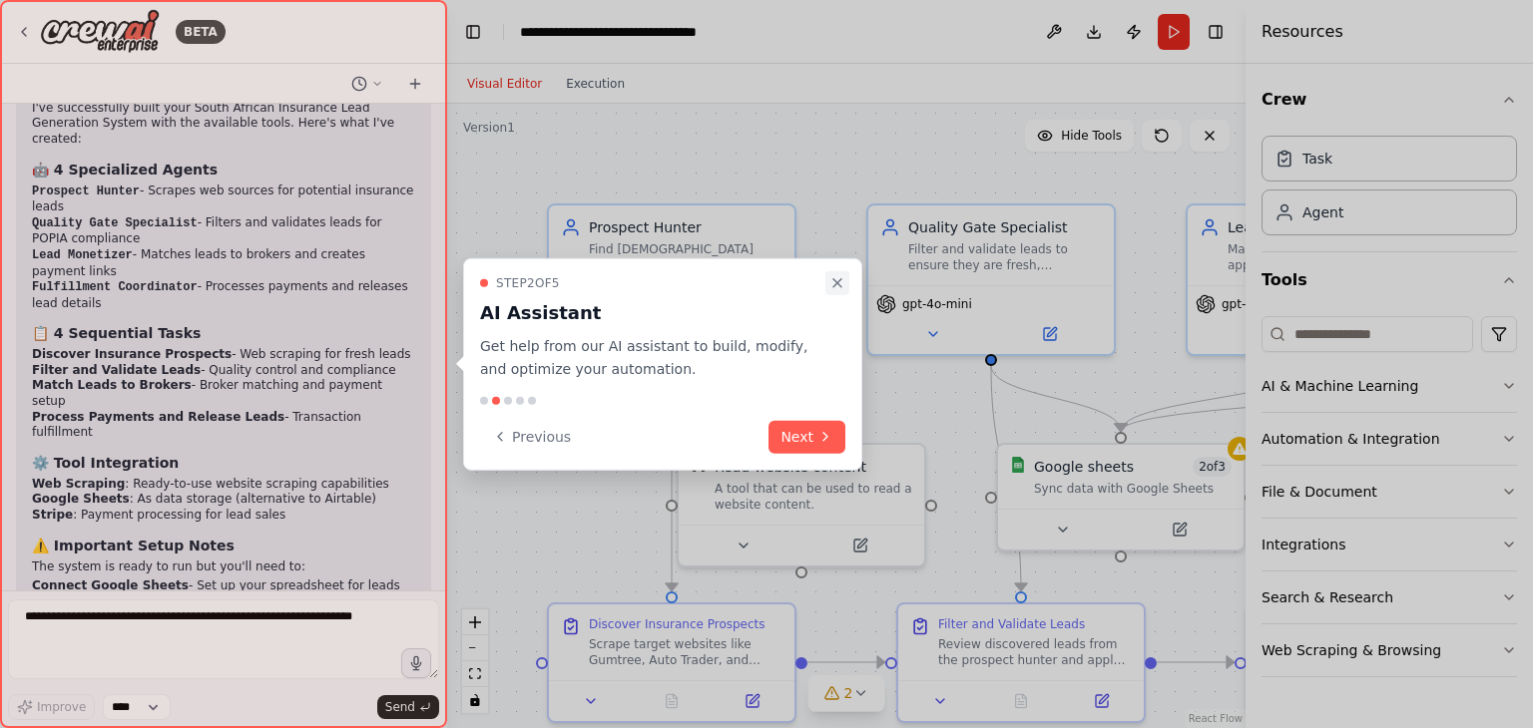
click at [828, 283] on button "Close walkthrough" at bounding box center [837, 283] width 24 height 24
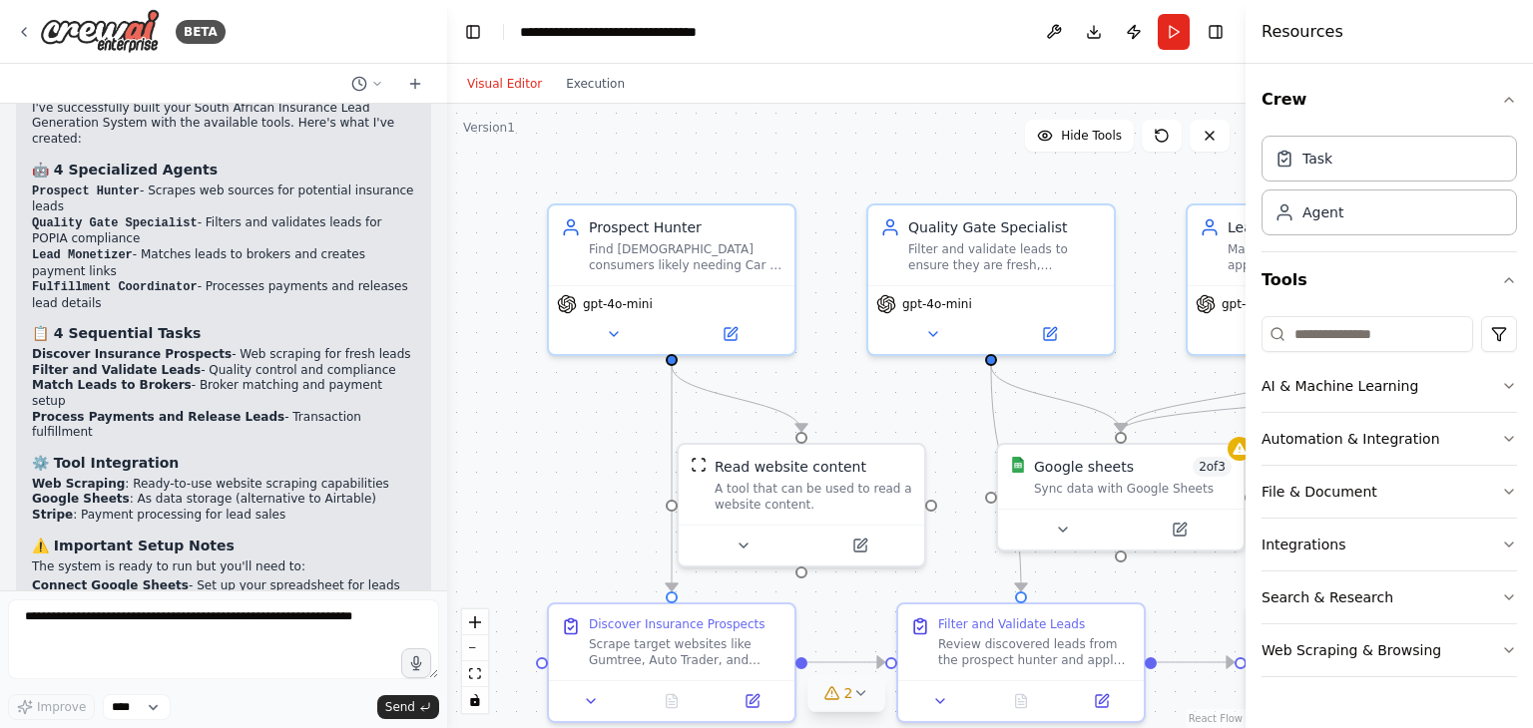
click at [846, 694] on span "2" at bounding box center [848, 694] width 9 height 20
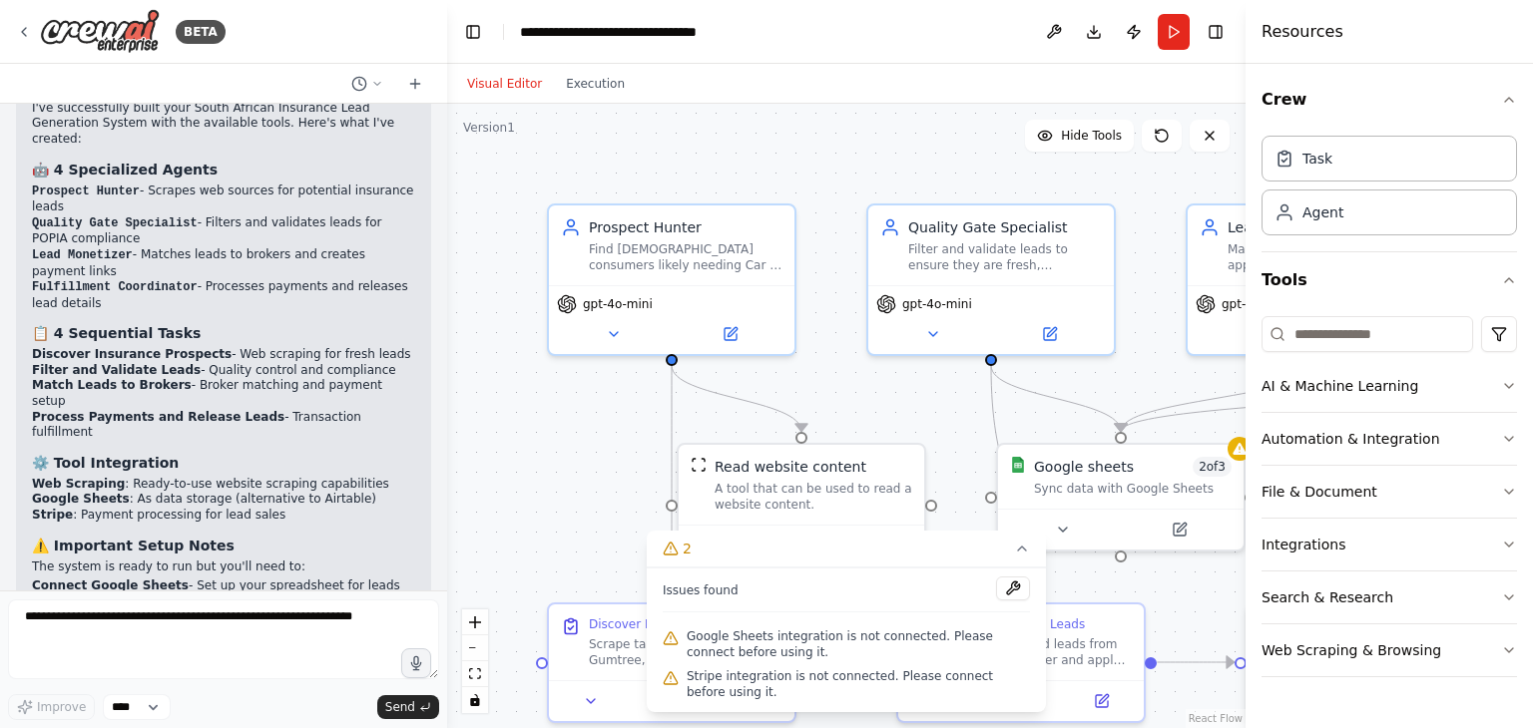
click at [1145, 192] on div ".deletable-edge-delete-btn { width: 20px; height: 20px; border: 0px solid #ffff…" at bounding box center [846, 416] width 798 height 625
click at [1238, 449] on button "Toggle Sidebar" at bounding box center [1245, 364] width 16 height 728
click at [635, 480] on div ".deletable-edge-delete-btn { width: 20px; height: 20px; border: 0px solid #ffff…" at bounding box center [846, 416] width 798 height 625
click at [623, 336] on button at bounding box center [613, 330] width 113 height 24
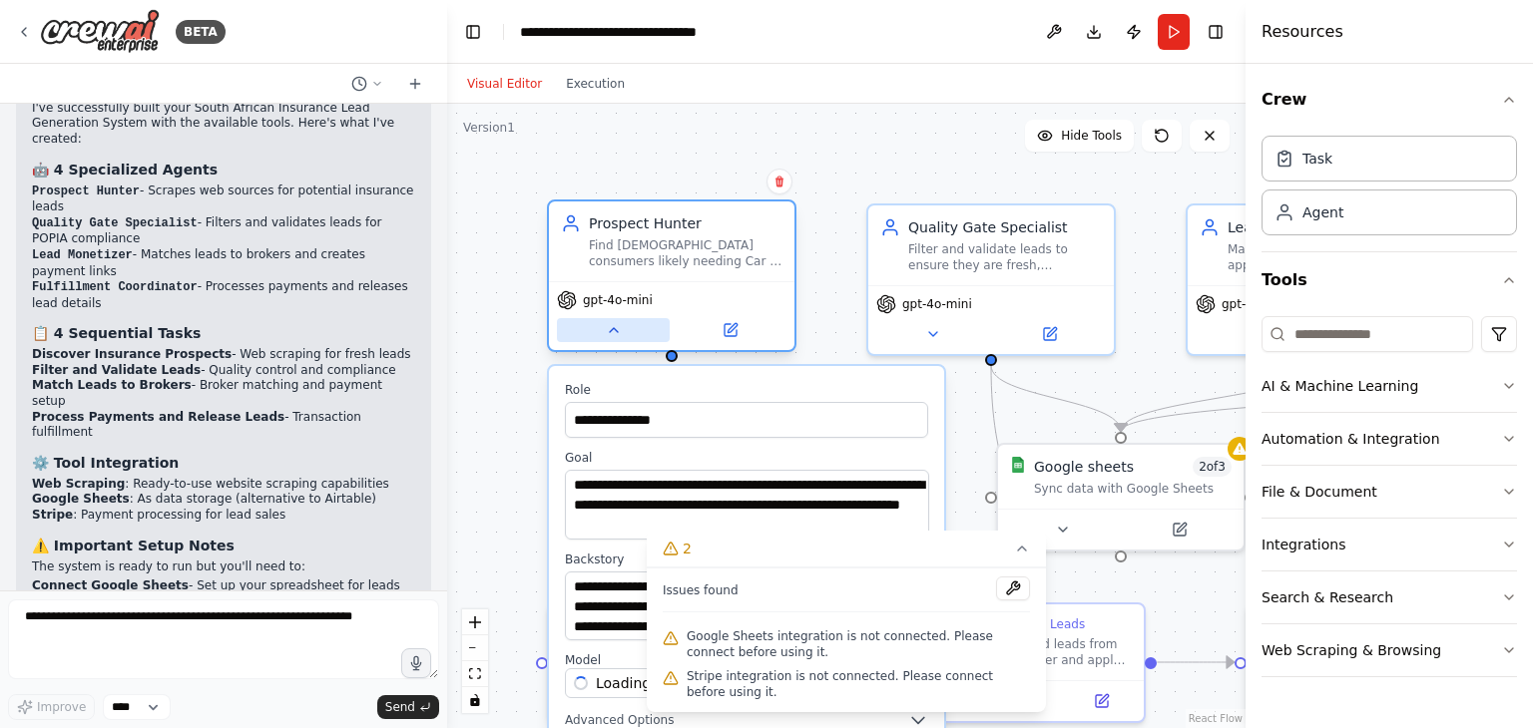
click at [623, 336] on button at bounding box center [613, 330] width 113 height 24
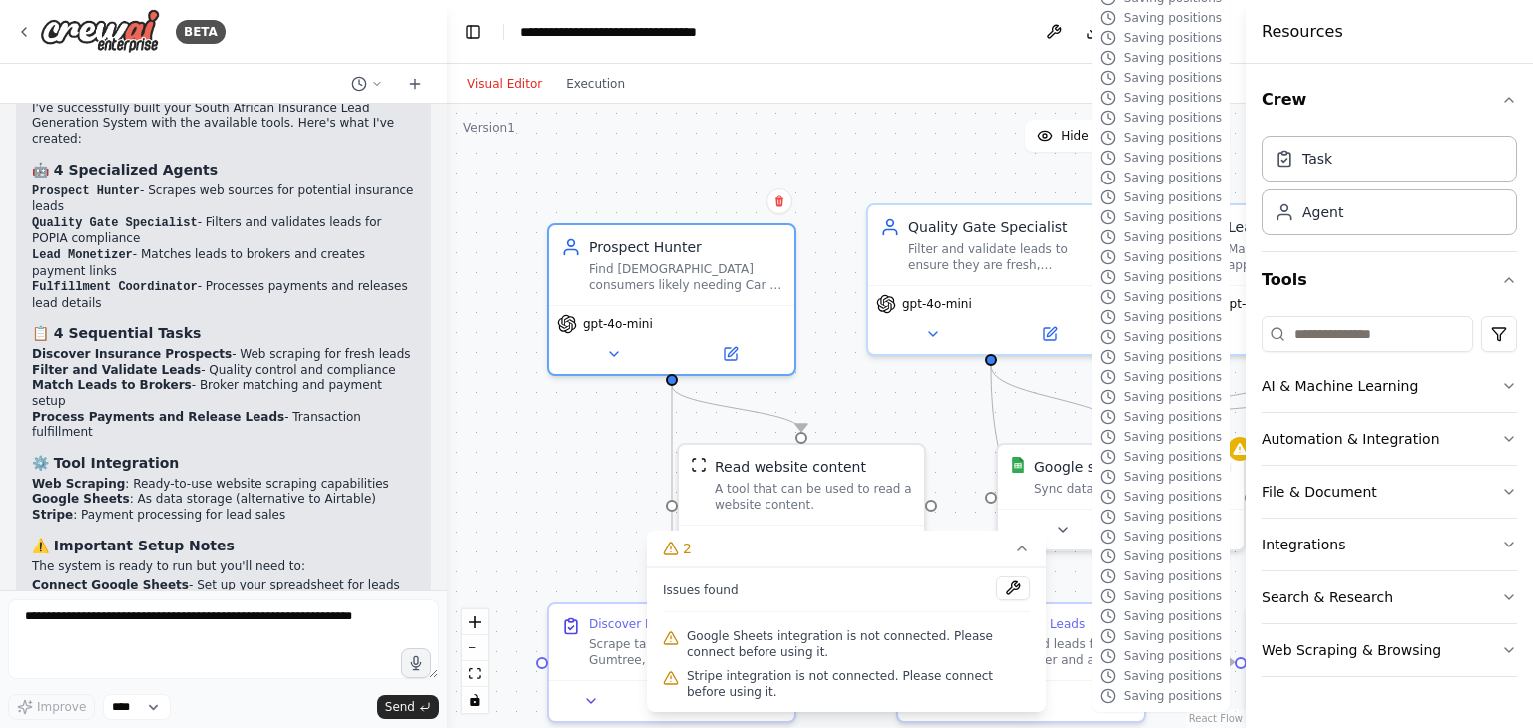
click at [943, 432] on div ".deletable-edge-delete-btn { width: 20px; height: 20px; border: 0px solid #ffff…" at bounding box center [846, 416] width 798 height 625
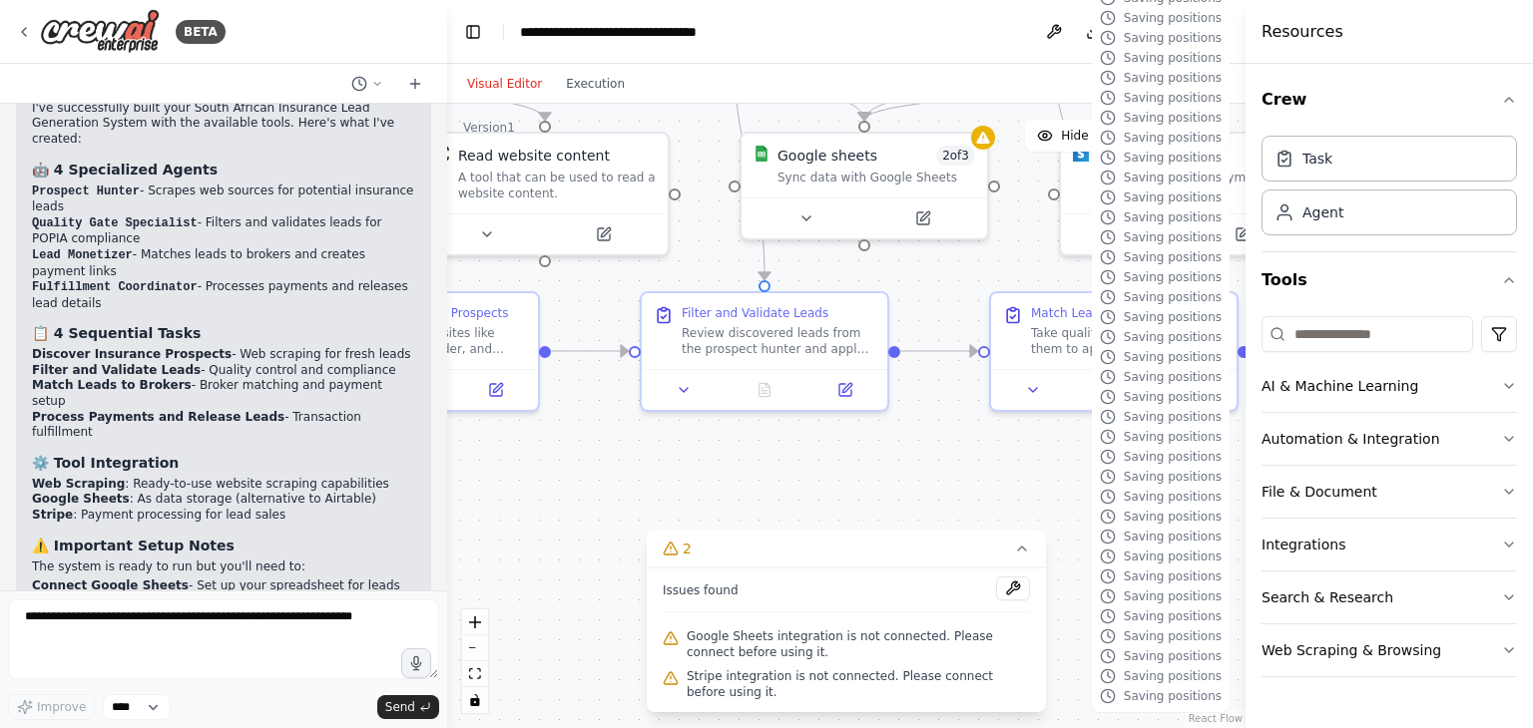
drag, startPoint x: 948, startPoint y: 440, endPoint x: 692, endPoint y: 129, distance: 403.4
click at [692, 129] on div ".deletable-edge-delete-btn { width: 20px; height: 20px; border: 0px solid #ffff…" at bounding box center [846, 416] width 798 height 625
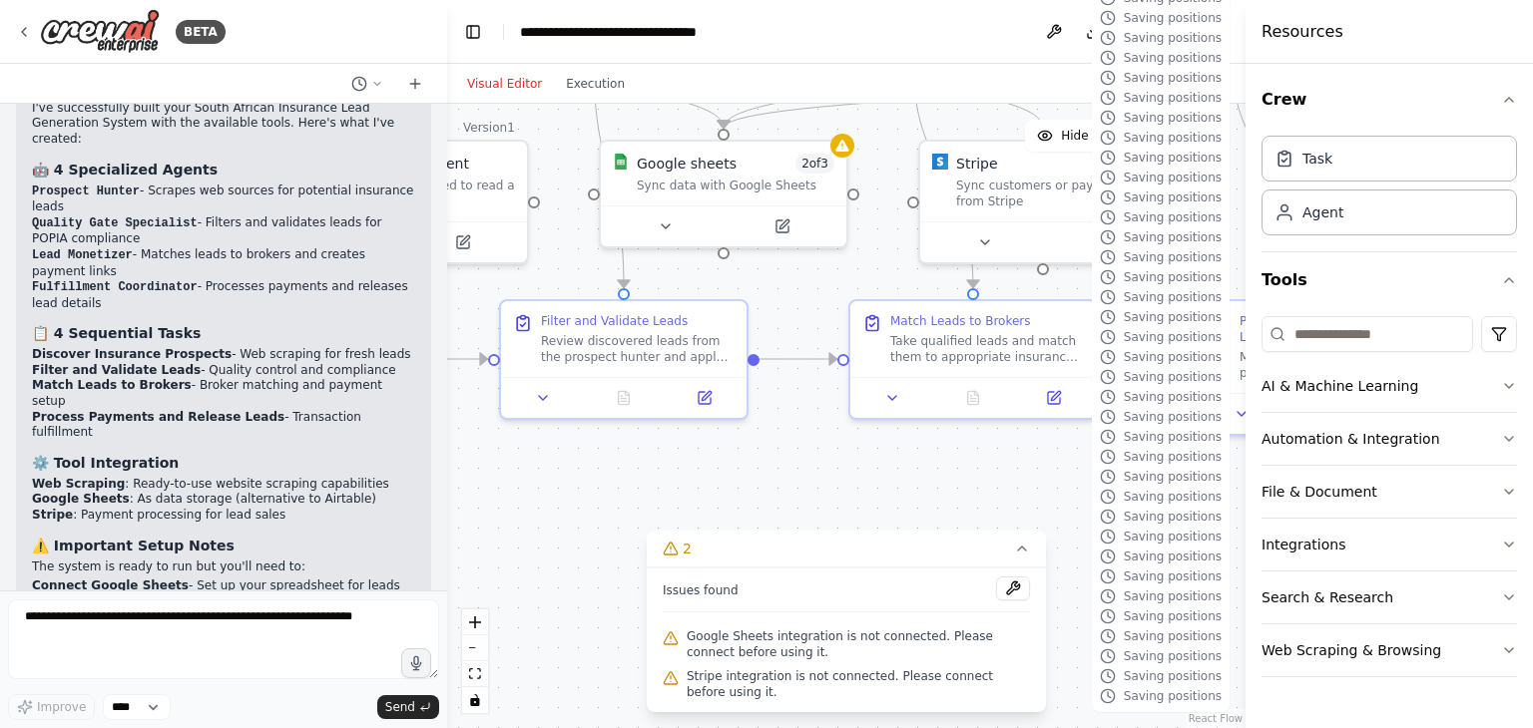
drag, startPoint x: 903, startPoint y: 457, endPoint x: 723, endPoint y: 464, distance: 179.8
click at [723, 464] on div ".deletable-edge-delete-btn { width: 20px; height: 20px; border: 0px solid #ffff…" at bounding box center [846, 416] width 798 height 625
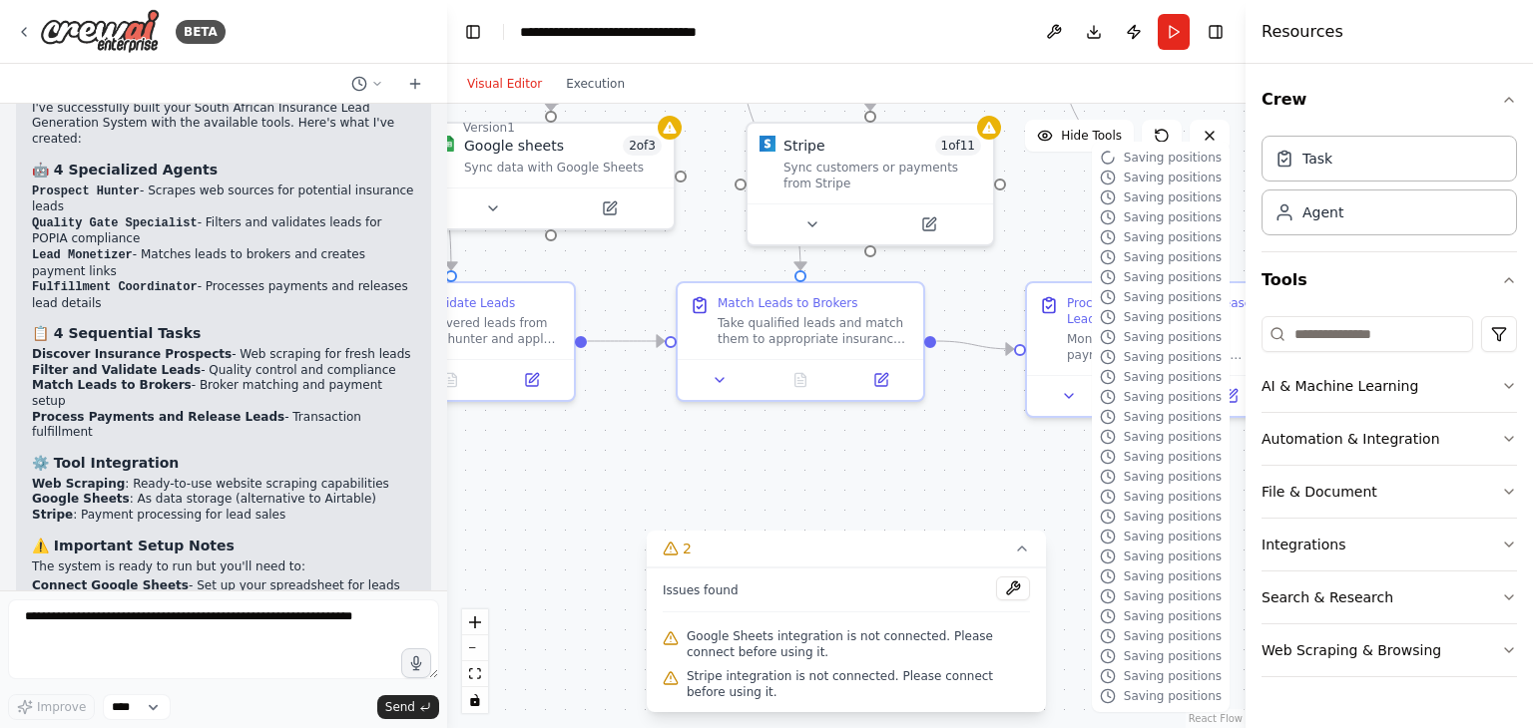
drag, startPoint x: 994, startPoint y: 448, endPoint x: 810, endPoint y: 418, distance: 186.0
click at [810, 418] on div ".deletable-edge-delete-btn { width: 20px; height: 20px; border: 0px solid #ffff…" at bounding box center [846, 416] width 798 height 625
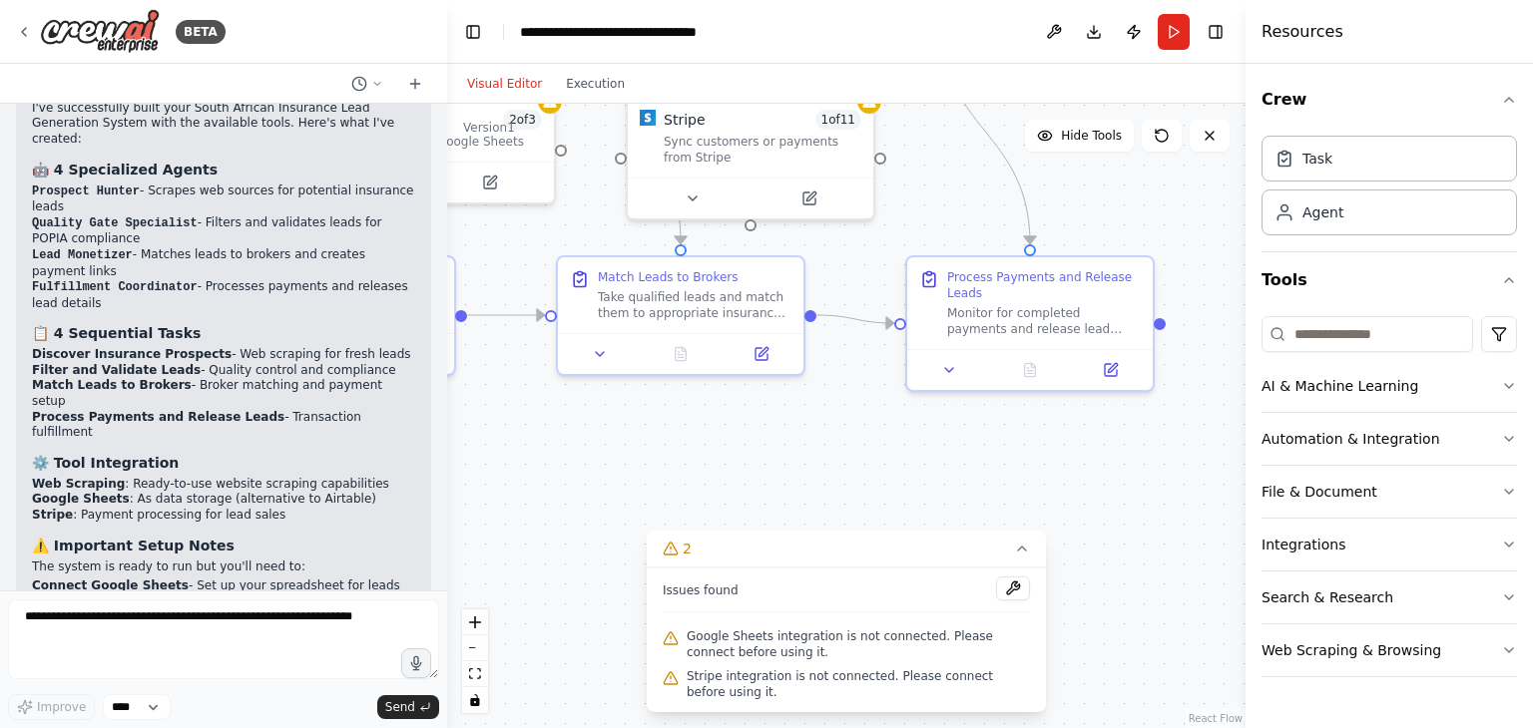
drag, startPoint x: 1054, startPoint y: 430, endPoint x: 985, endPoint y: 417, distance: 70.1
click at [985, 417] on div ".deletable-edge-delete-btn { width: 20px; height: 20px; border: 0px solid #ffff…" at bounding box center [846, 416] width 798 height 625
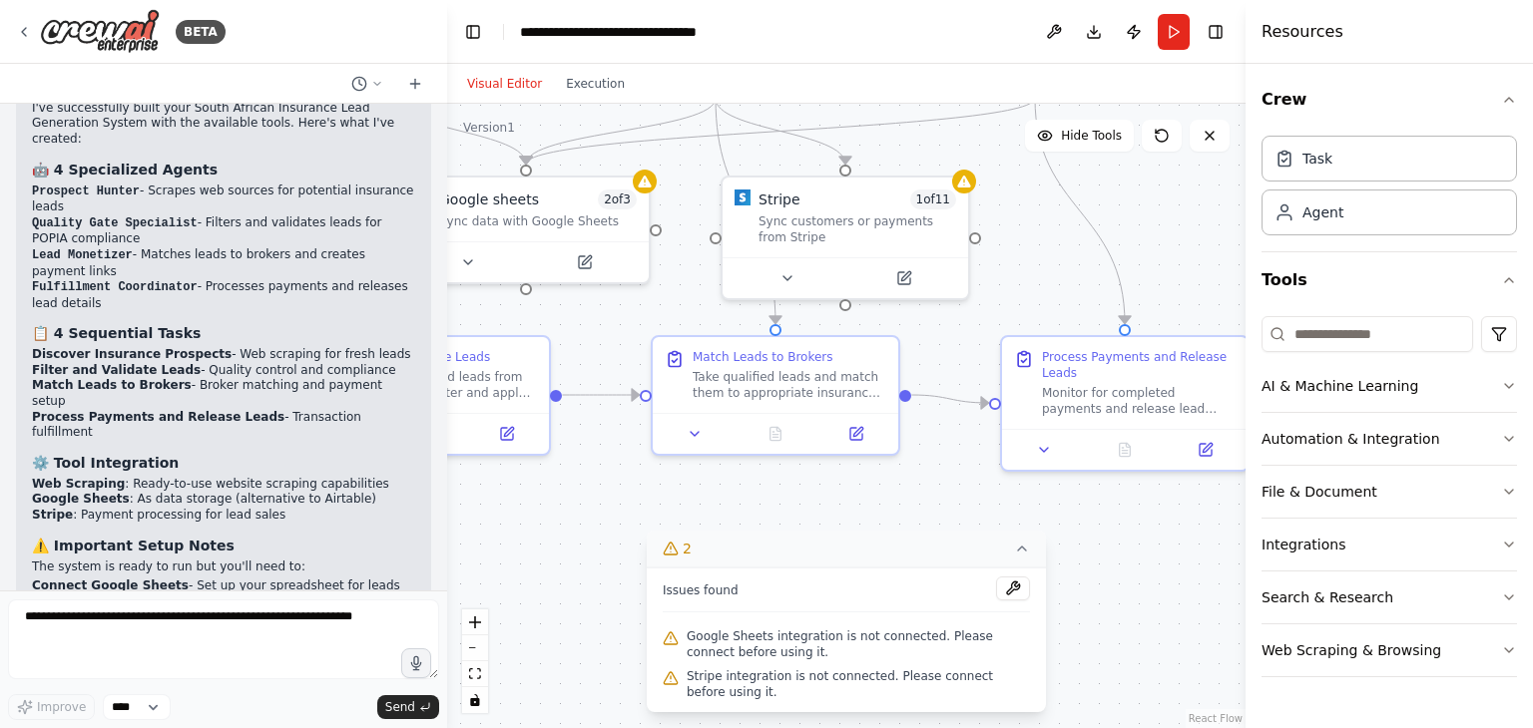
drag, startPoint x: 817, startPoint y: 460, endPoint x: 911, endPoint y: 538, distance: 121.9
click at [911, 538] on div "Version 1 Hide Tools .deletable-edge-delete-btn { width: 20px; height: 20px; bo…" at bounding box center [846, 416] width 798 height 625
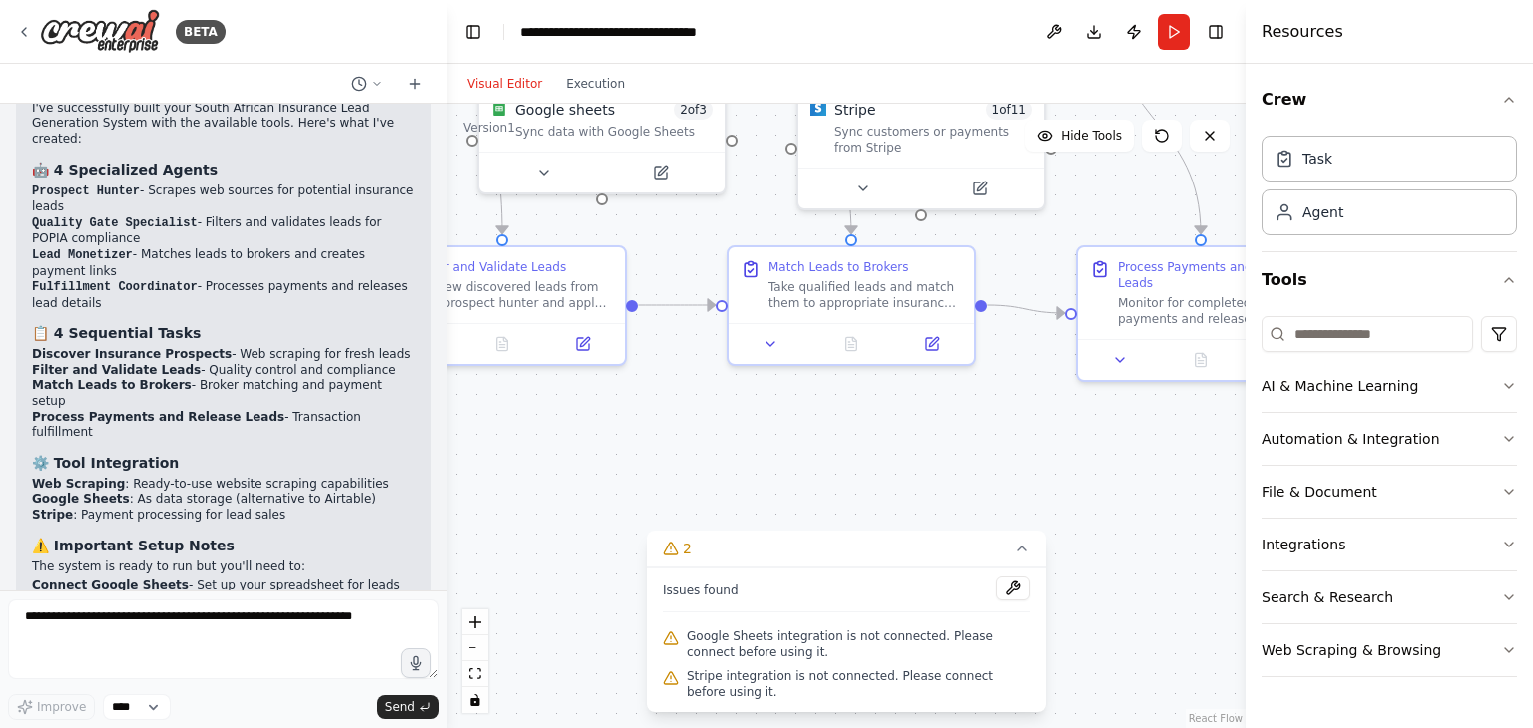
drag, startPoint x: 1088, startPoint y: 532, endPoint x: 1165, endPoint y: 447, distance: 114.4
click at [1165, 447] on div ".deletable-edge-delete-btn { width: 20px; height: 20px; border: 0px solid #ffff…" at bounding box center [846, 416] width 798 height 625
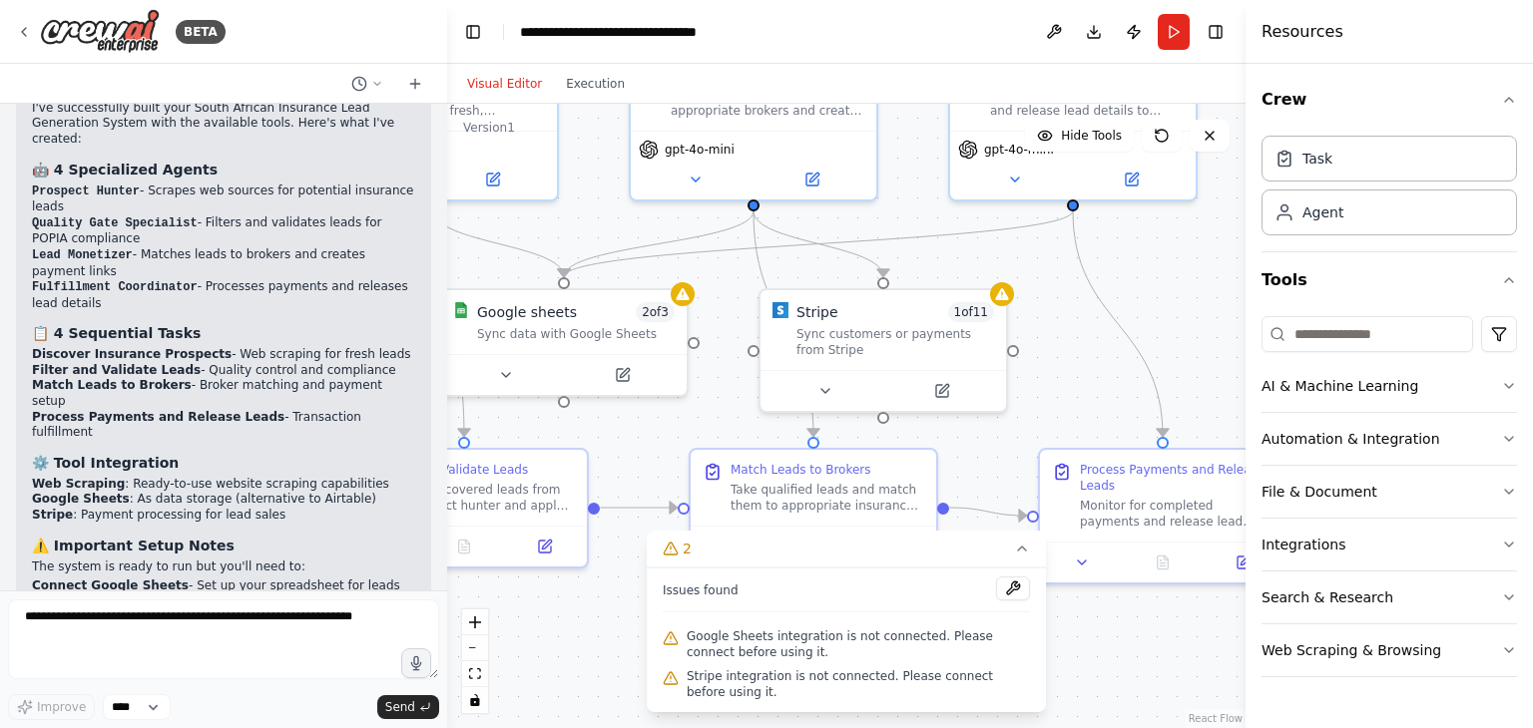
drag, startPoint x: 579, startPoint y: 439, endPoint x: 540, endPoint y: 639, distance: 203.3
click at [540, 639] on div ".deletable-edge-delete-btn { width: 20px; height: 20px; border: 0px solid #ffff…" at bounding box center [846, 416] width 798 height 625
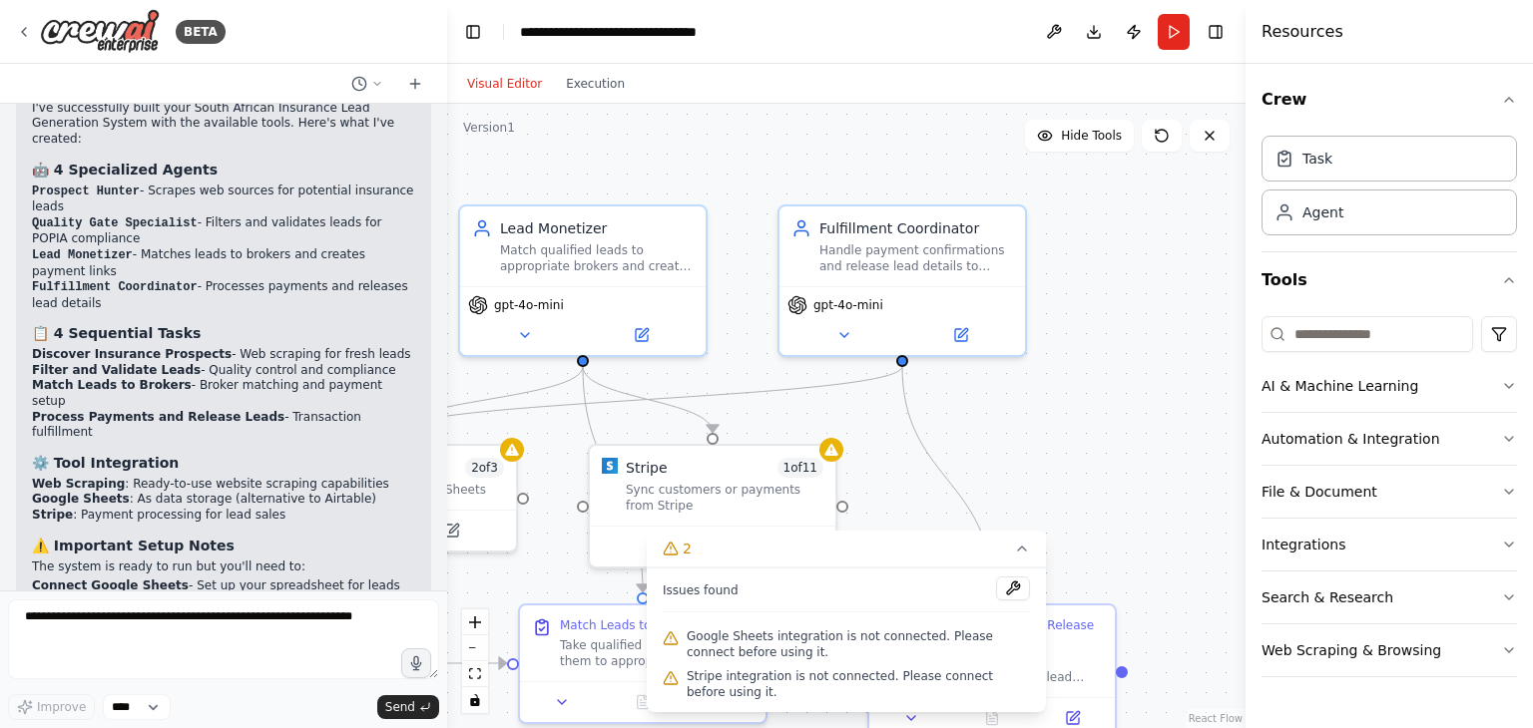
drag, startPoint x: 1123, startPoint y: 372, endPoint x: 951, endPoint y: 525, distance: 229.7
click at [951, 525] on div ".deletable-edge-delete-btn { width: 20px; height: 20px; border: 0px solid #ffff…" at bounding box center [846, 416] width 798 height 625
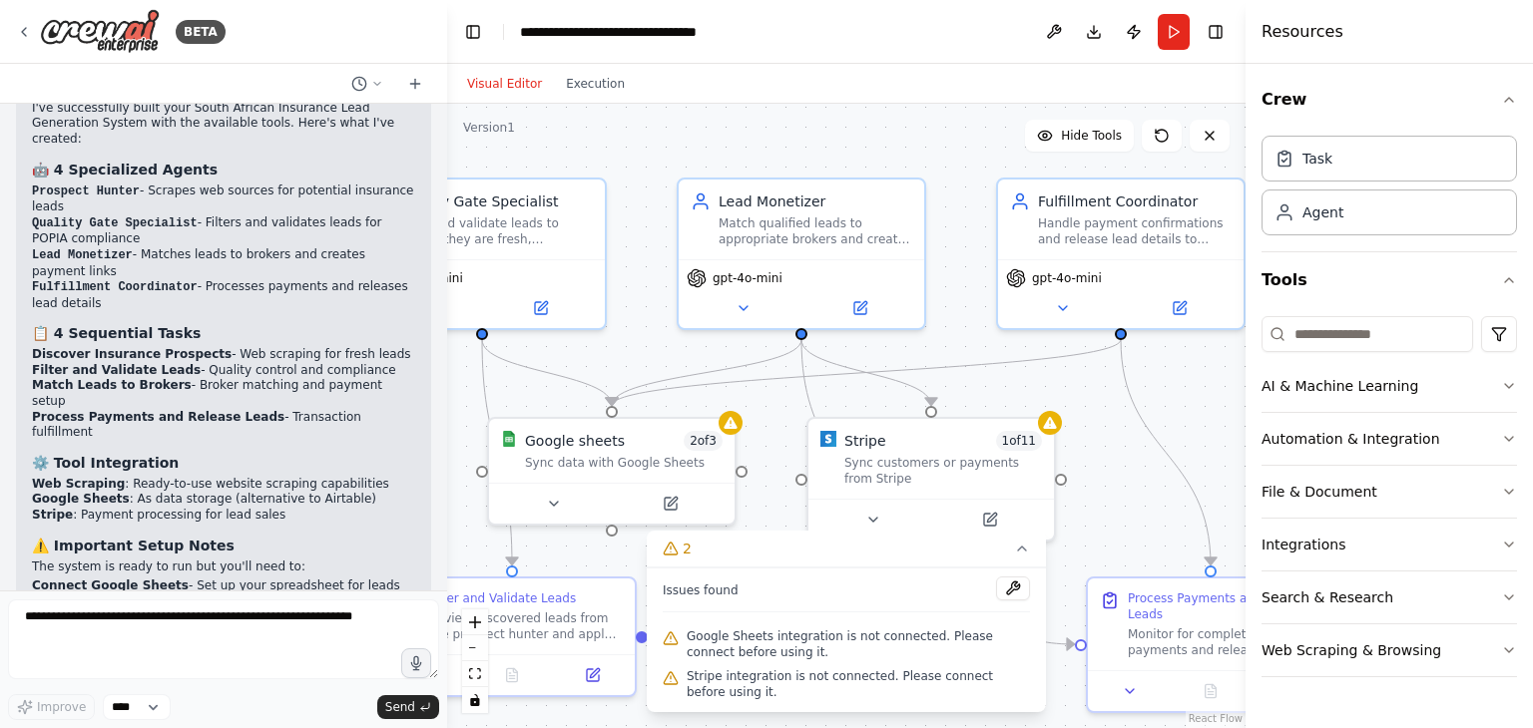
drag, startPoint x: 709, startPoint y: 376, endPoint x: 930, endPoint y: 352, distance: 222.8
click at [930, 352] on div ".deletable-edge-delete-btn { width: 20px; height: 20px; border: 0px solid #ffff…" at bounding box center [846, 416] width 798 height 625
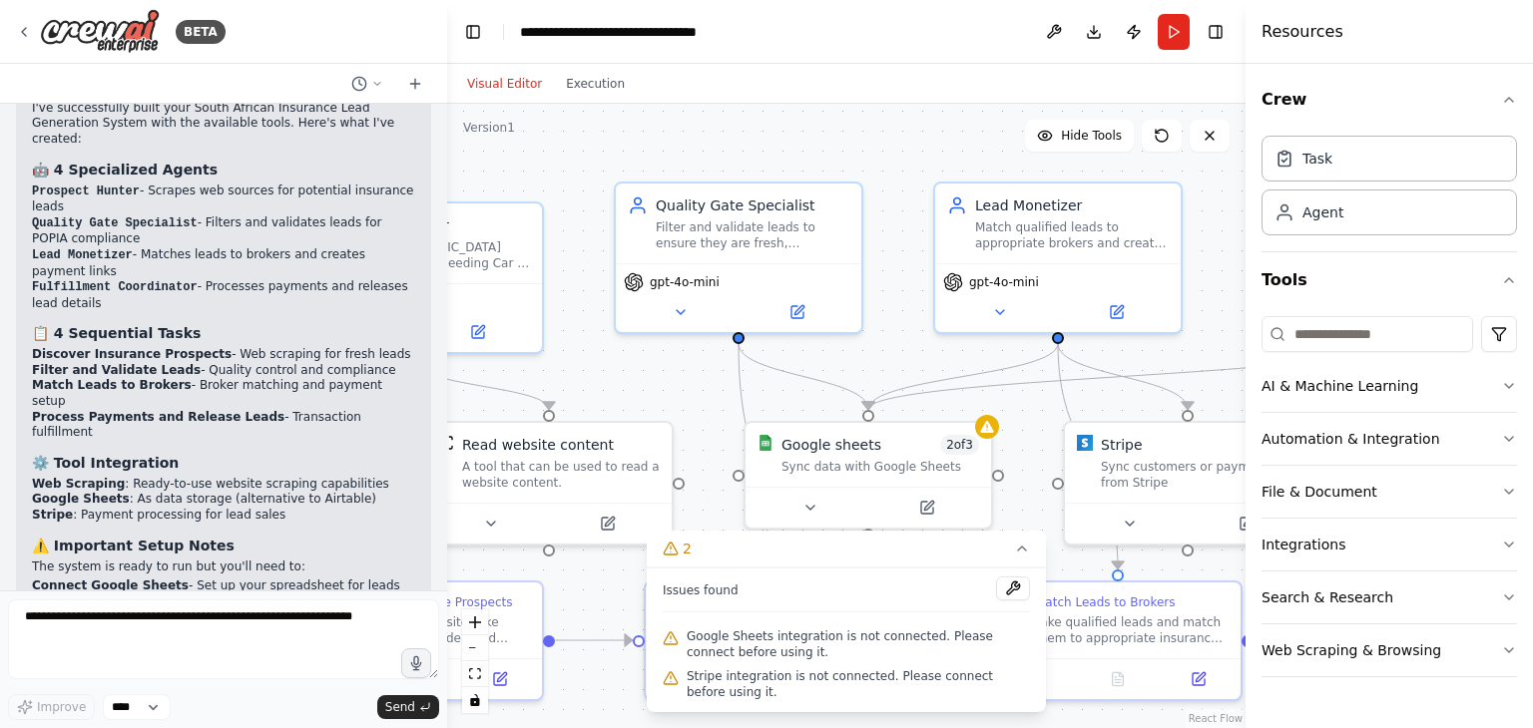
drag, startPoint x: 656, startPoint y: 365, endPoint x: 915, endPoint y: 366, distance: 259.5
click at [915, 366] on div ".deletable-edge-delete-btn { width: 20px; height: 20px; border: 0px solid #ffff…" at bounding box center [846, 416] width 798 height 625
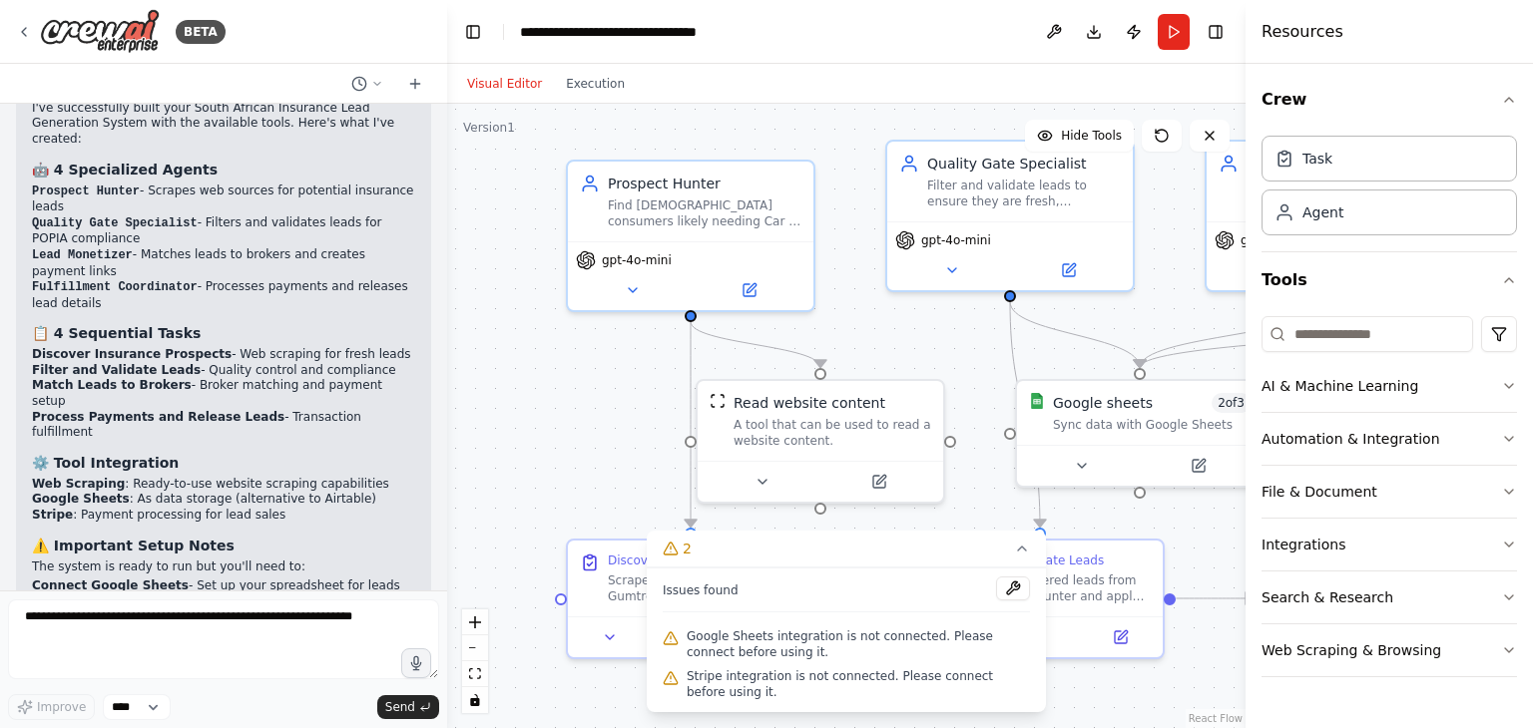
drag, startPoint x: 572, startPoint y: 367, endPoint x: 838, endPoint y: 328, distance: 269.3
click at [838, 328] on div ".deletable-edge-delete-btn { width: 20px; height: 20px; border: 0px solid #ffff…" at bounding box center [846, 416] width 798 height 625
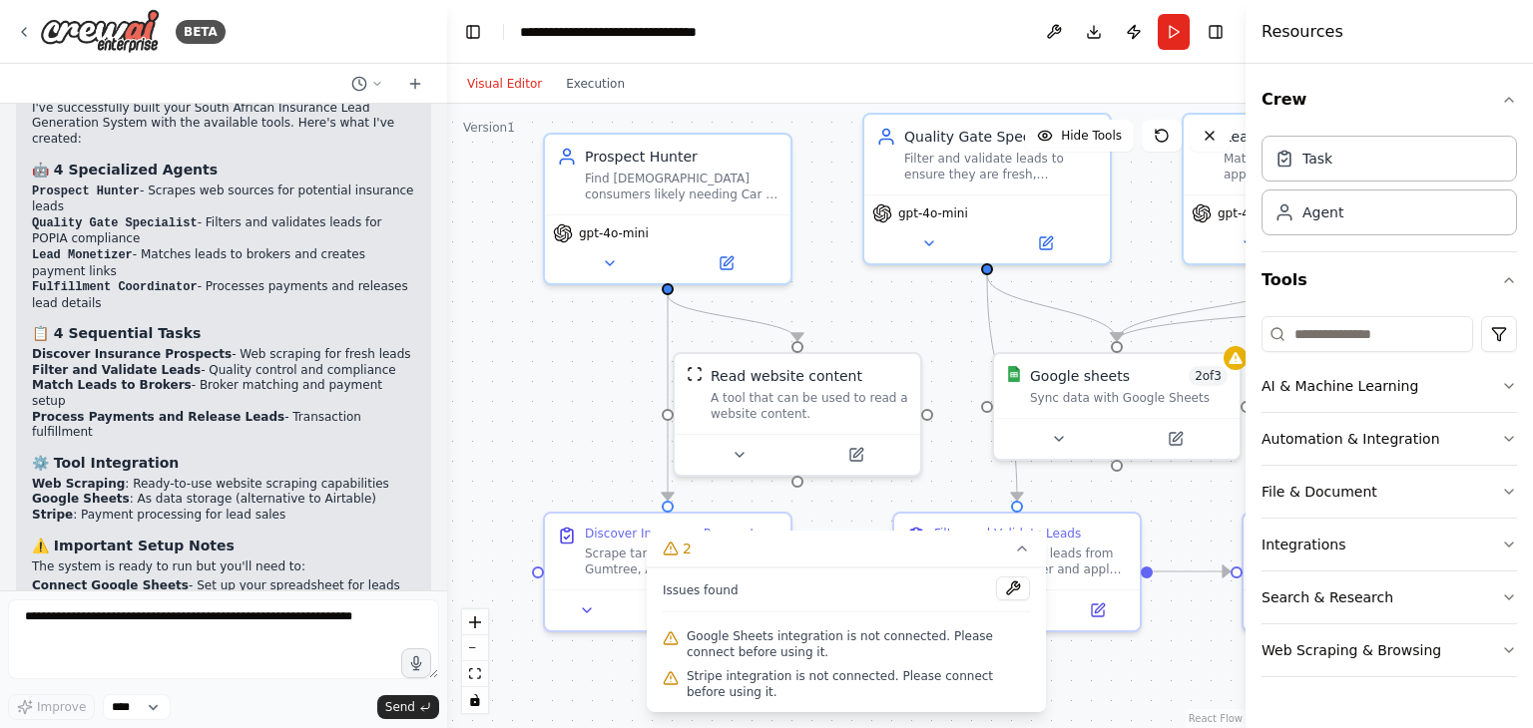
drag, startPoint x: 570, startPoint y: 463, endPoint x: 417, endPoint y: 253, distance: 259.3
click at [417, 253] on div "BETA crew_config.yaml env: AIRTABLE_BASE_ID: ${AIRTABLE_BASE_ID} AIRTABLE_API_K…" at bounding box center [766, 364] width 1533 height 728
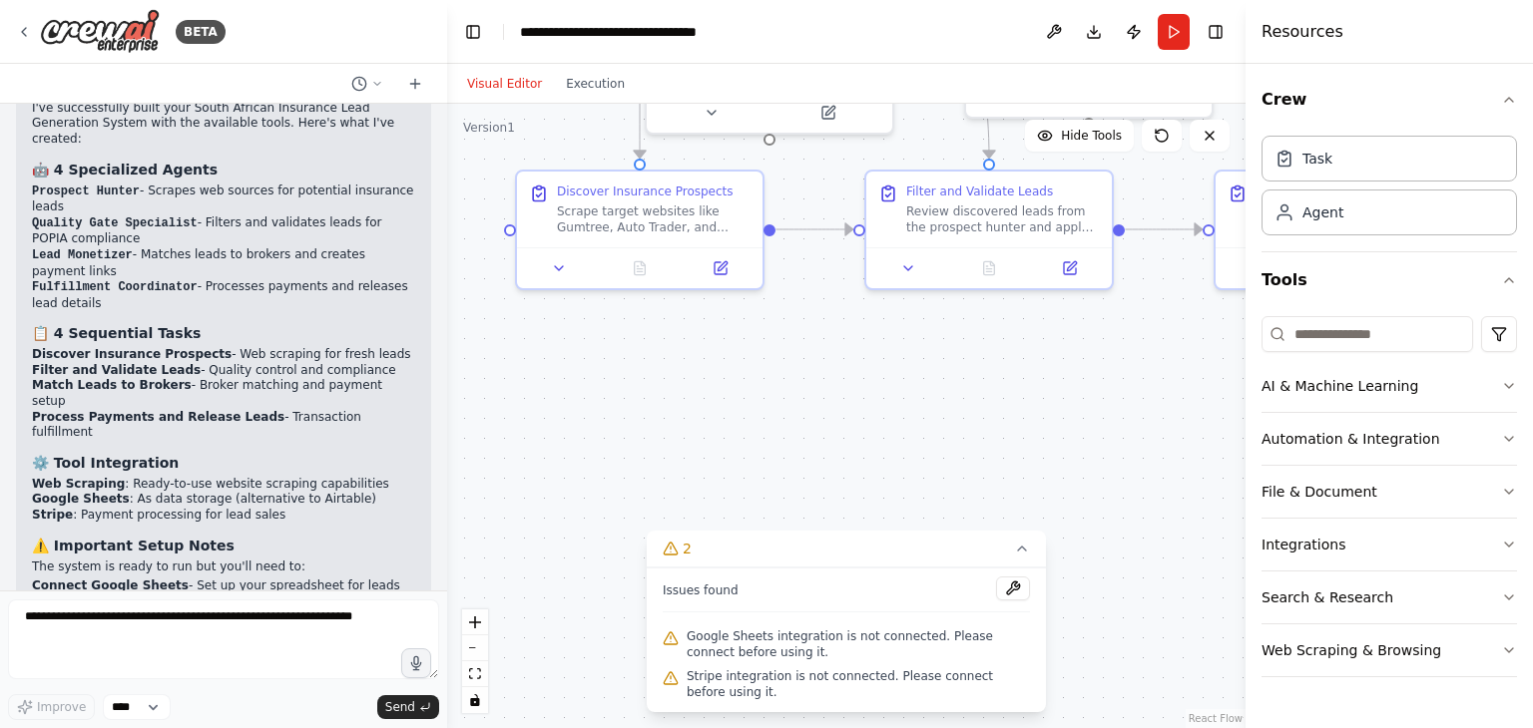
drag, startPoint x: 633, startPoint y: 508, endPoint x: 762, endPoint y: 326, distance: 223.2
click at [762, 326] on div ".deletable-edge-delete-btn { width: 20px; height: 20px; border: 0px solid #ffff…" at bounding box center [846, 416] width 798 height 625
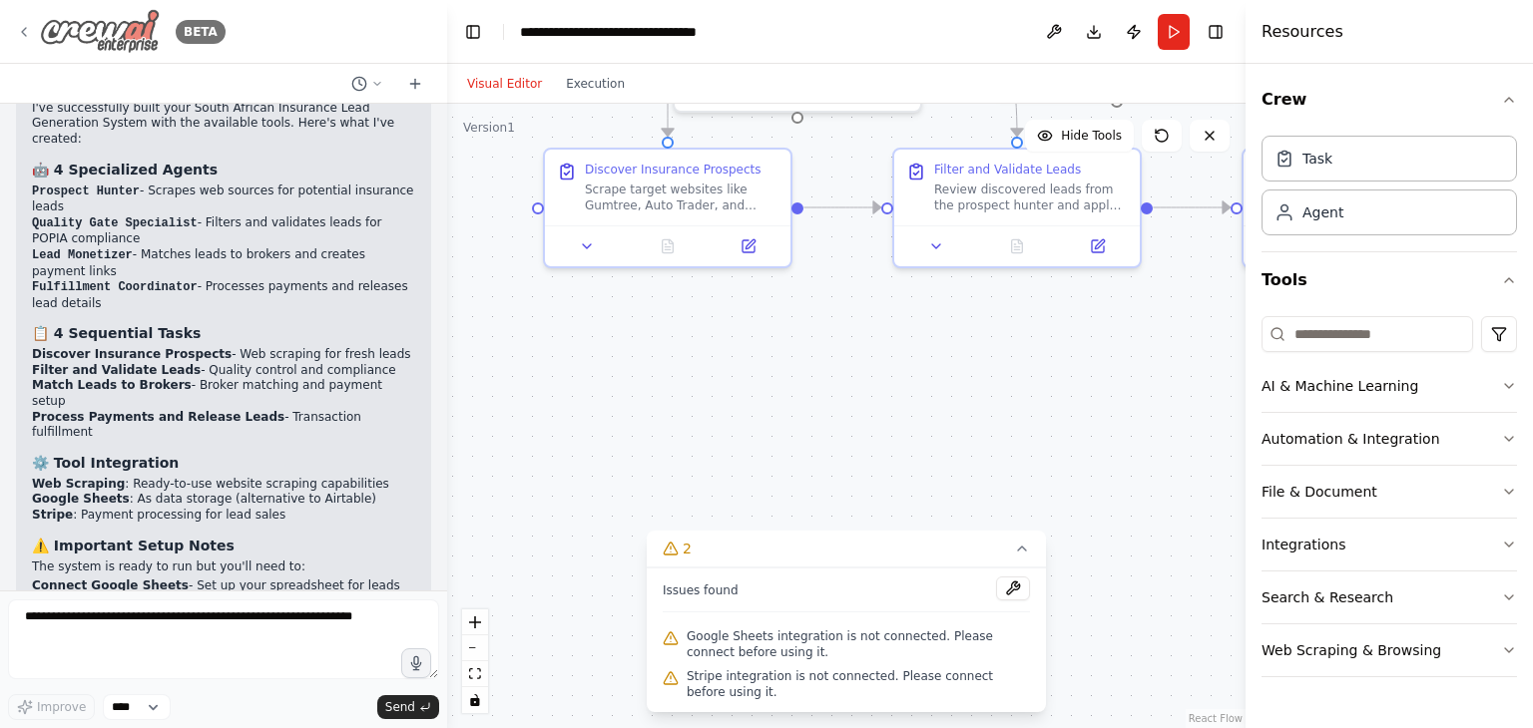
click at [26, 25] on icon at bounding box center [24, 32] width 16 height 16
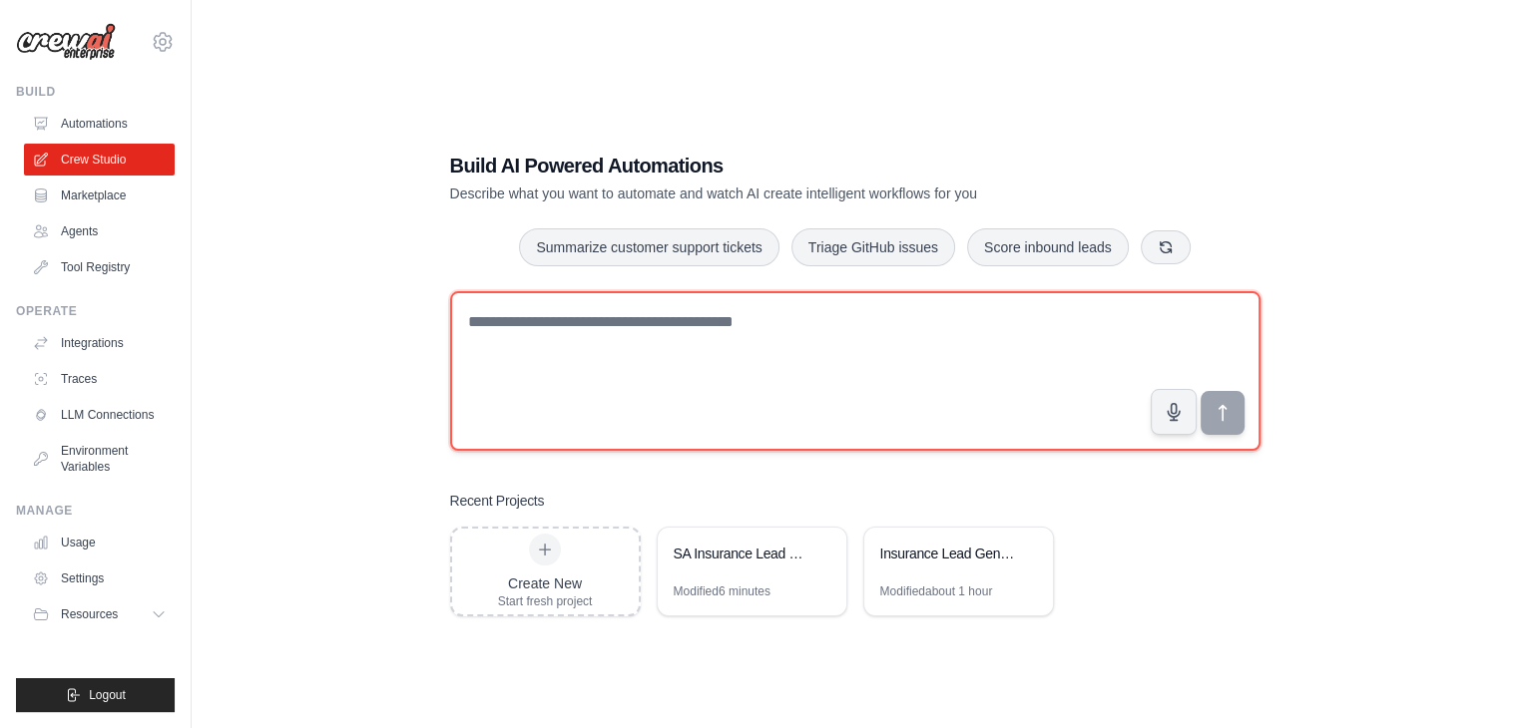
click at [595, 392] on textarea at bounding box center [855, 371] width 810 height 160
paste textarea "**********"
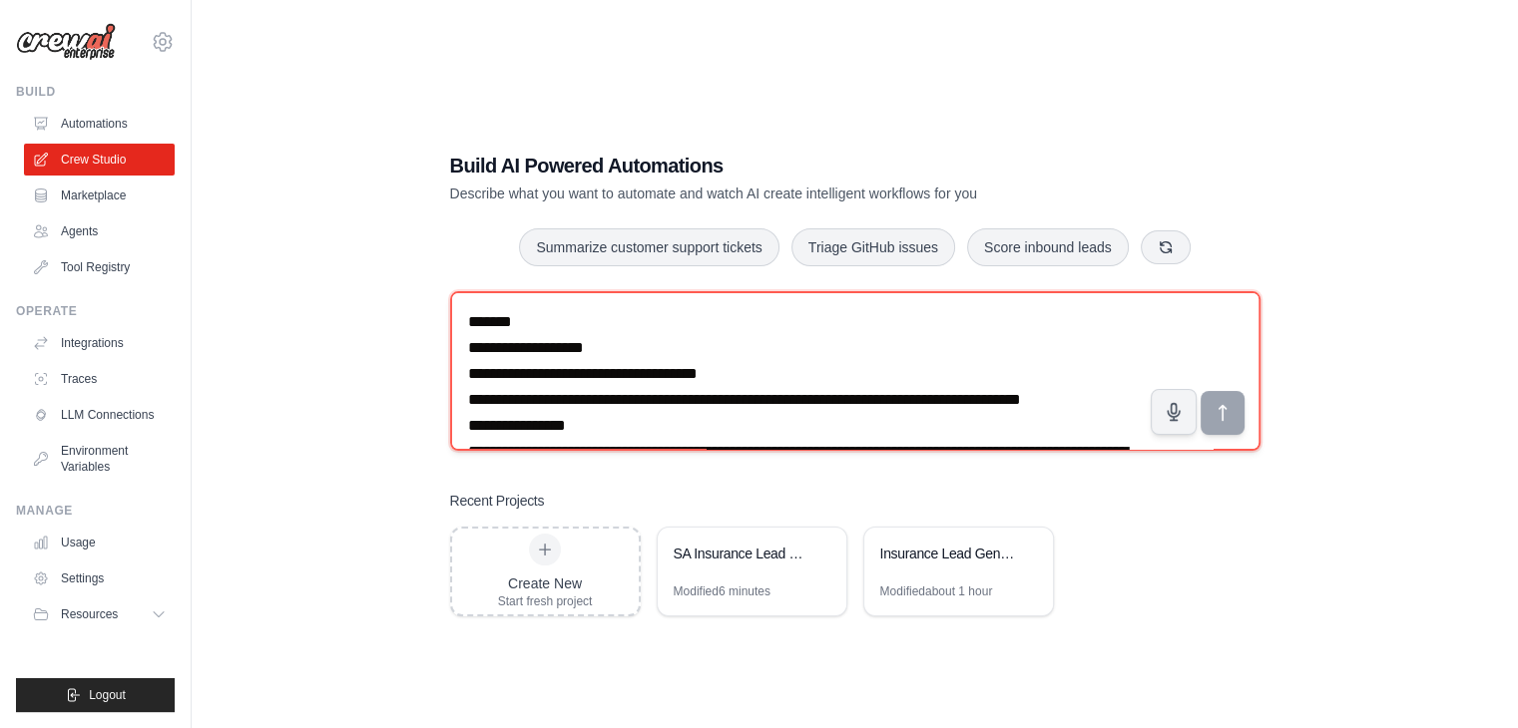
scroll to position [945, 0]
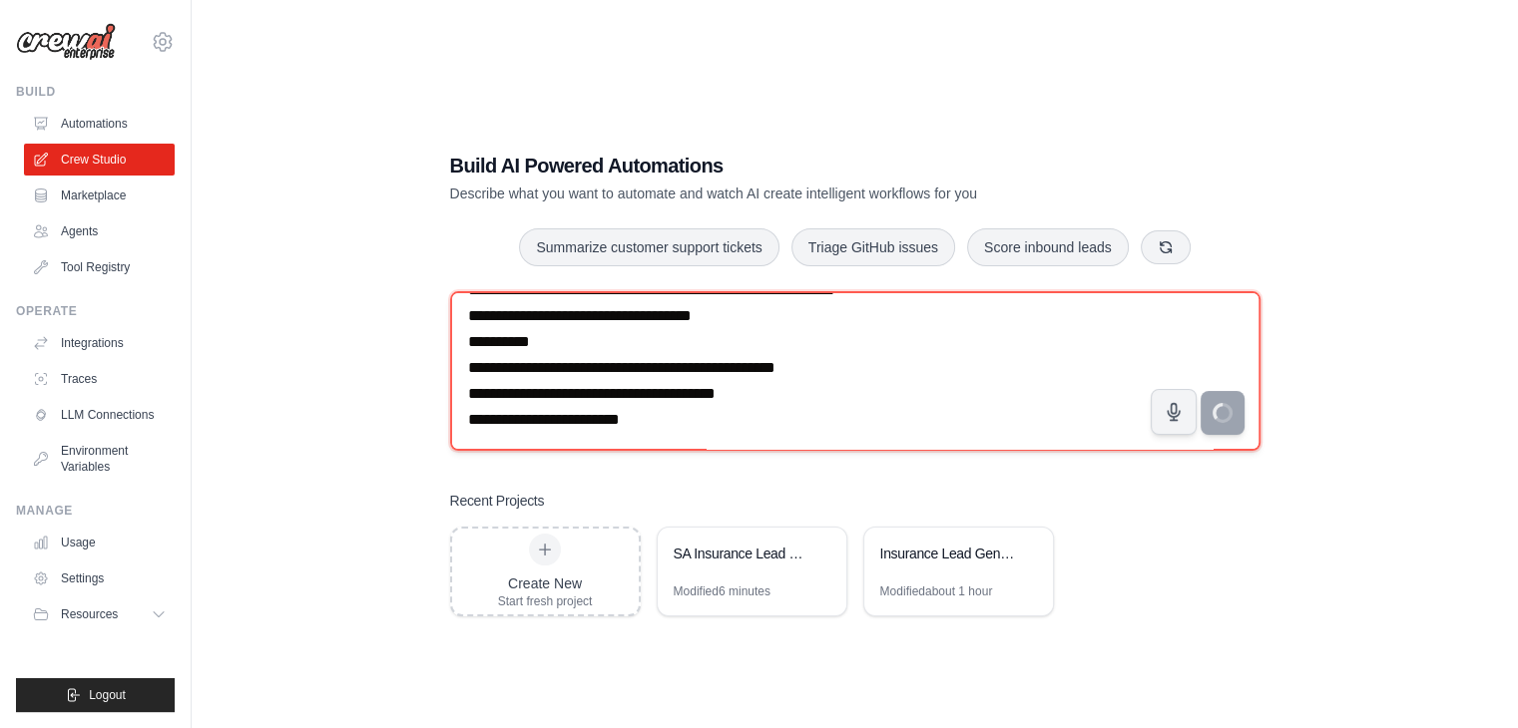
type textarea "**********"
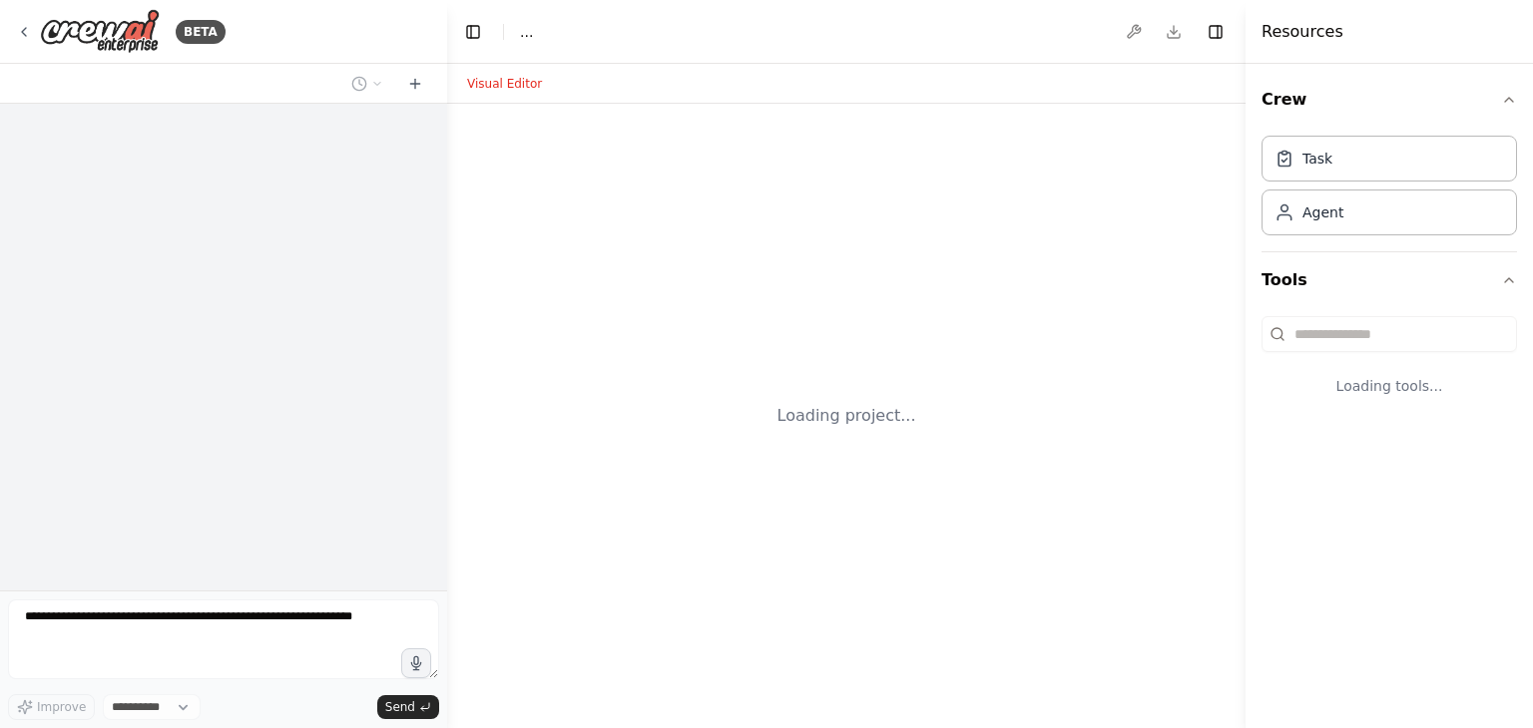
select select "****"
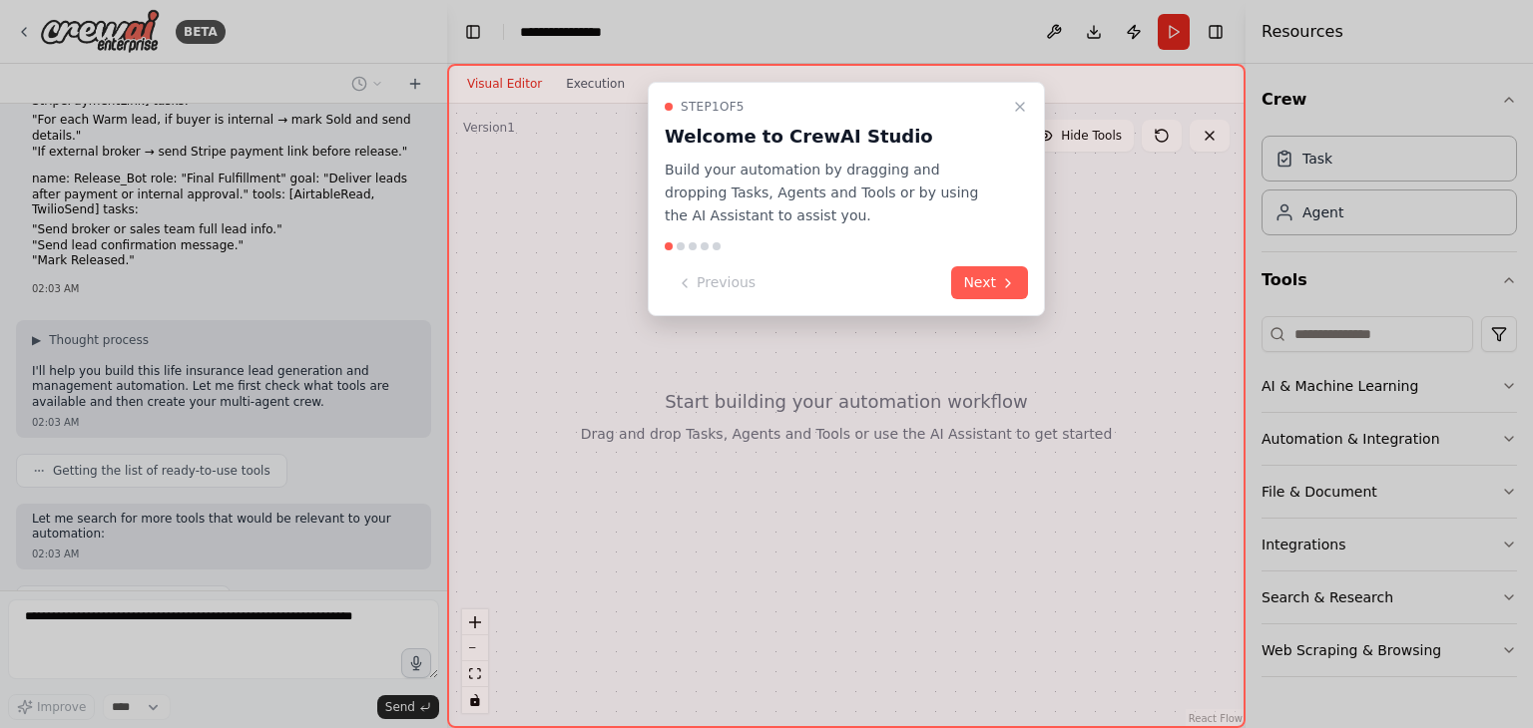
scroll to position [475, 0]
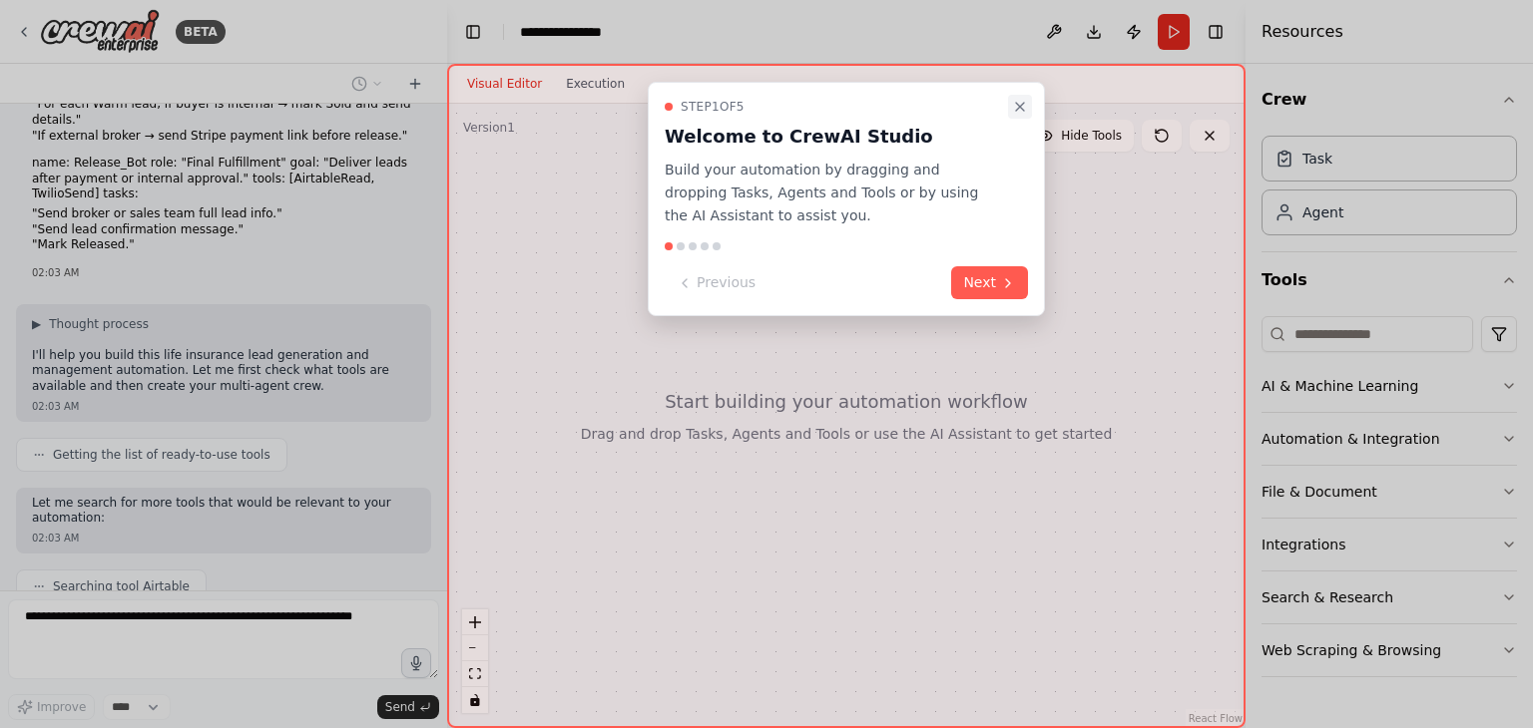
click at [1023, 109] on icon "Close walkthrough" at bounding box center [1020, 107] width 8 height 8
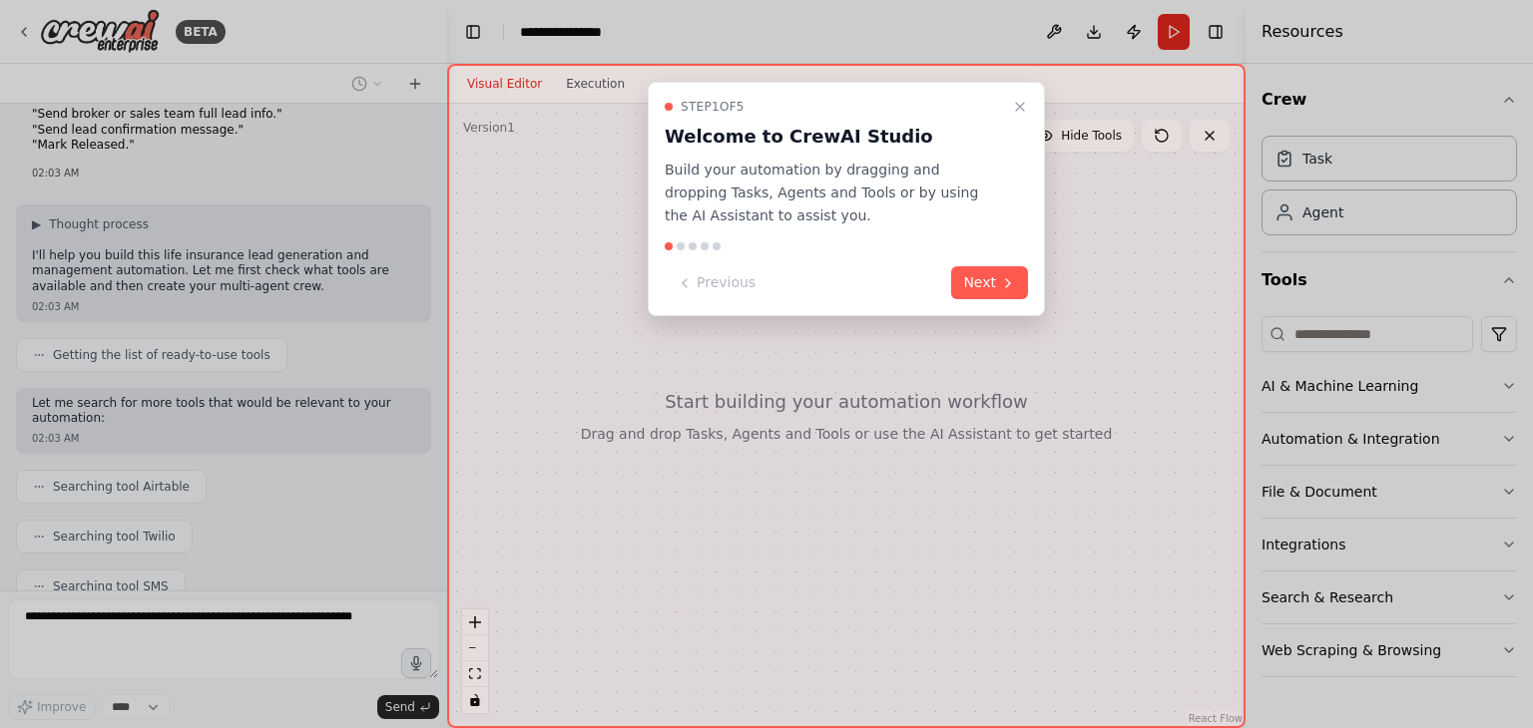
scroll to position [624, 0]
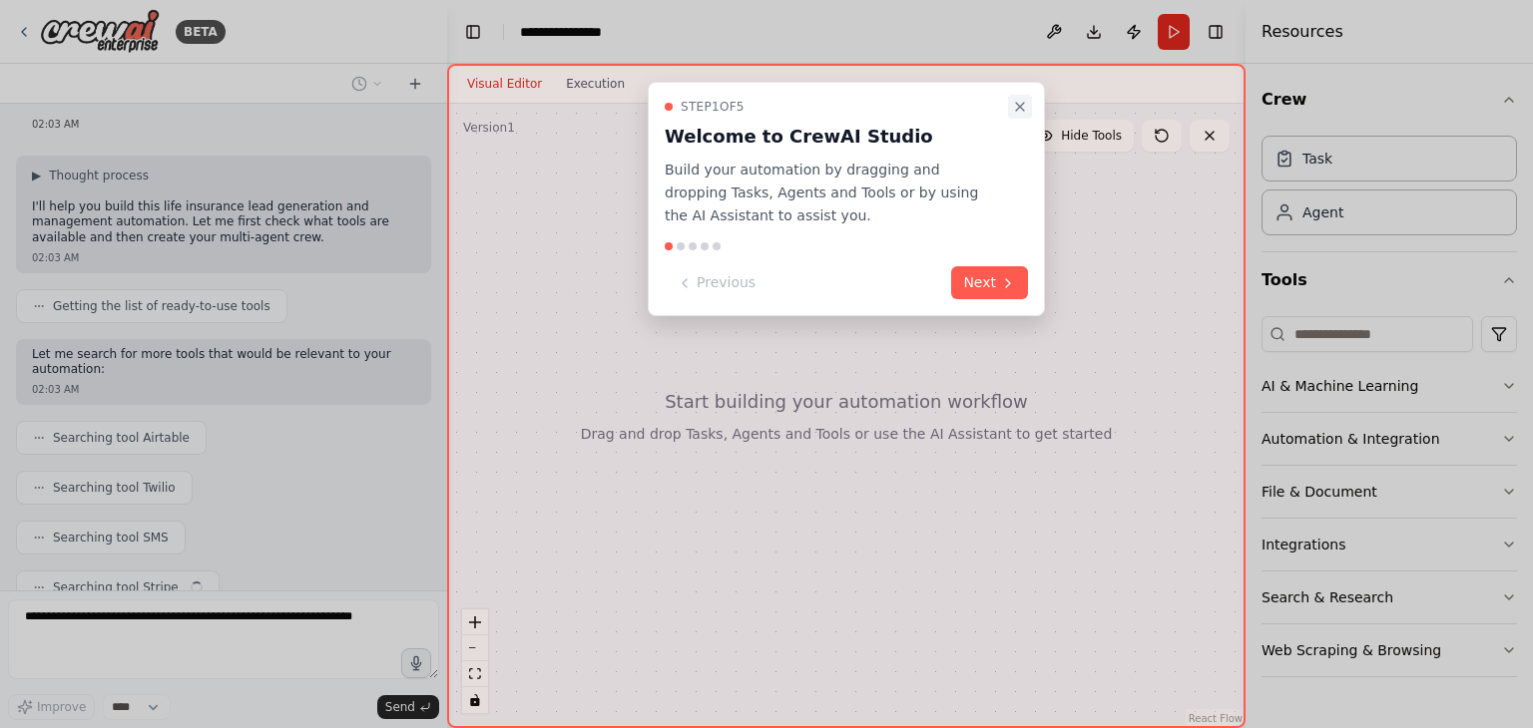
click at [1015, 100] on icon "Close walkthrough" at bounding box center [1020, 107] width 16 height 16
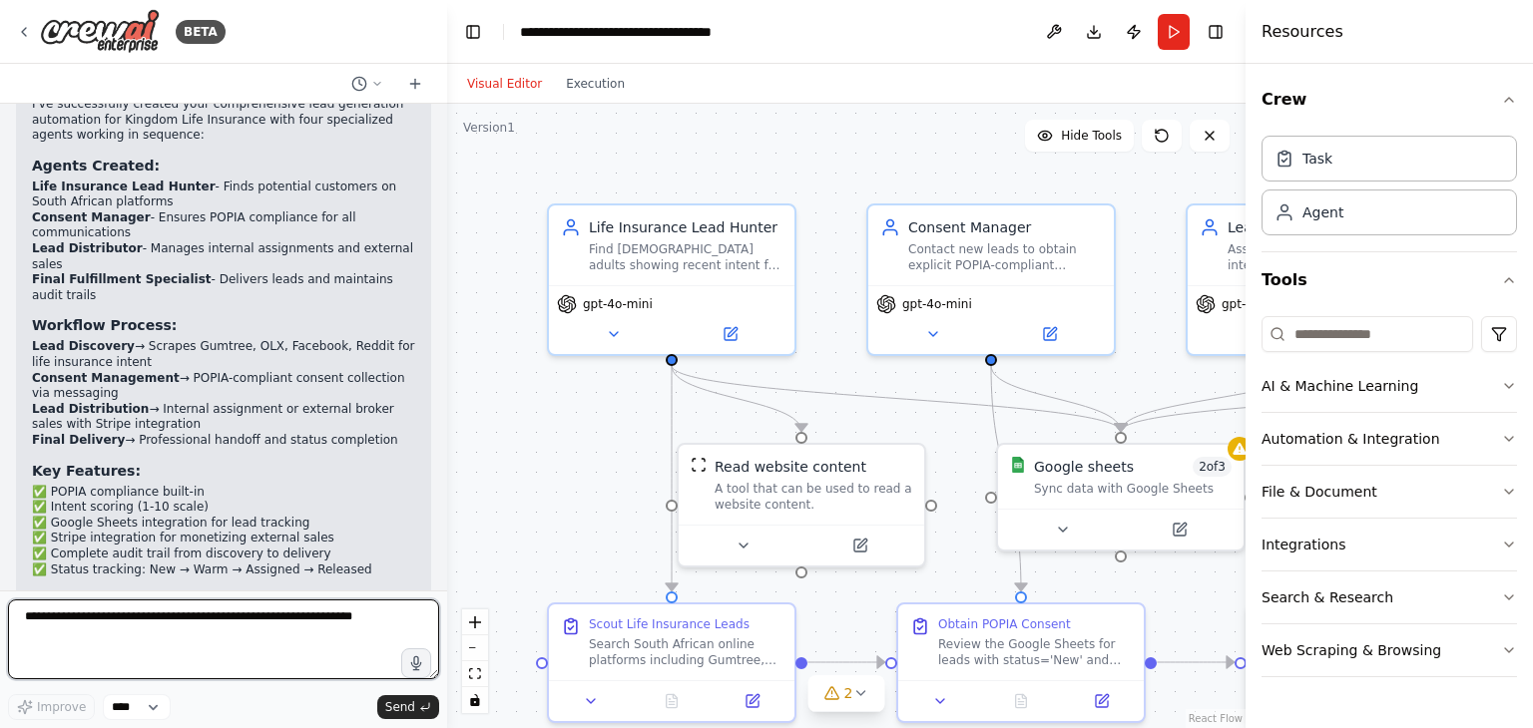
scroll to position [2094, 0]
